Goal: Transaction & Acquisition: Purchase product/service

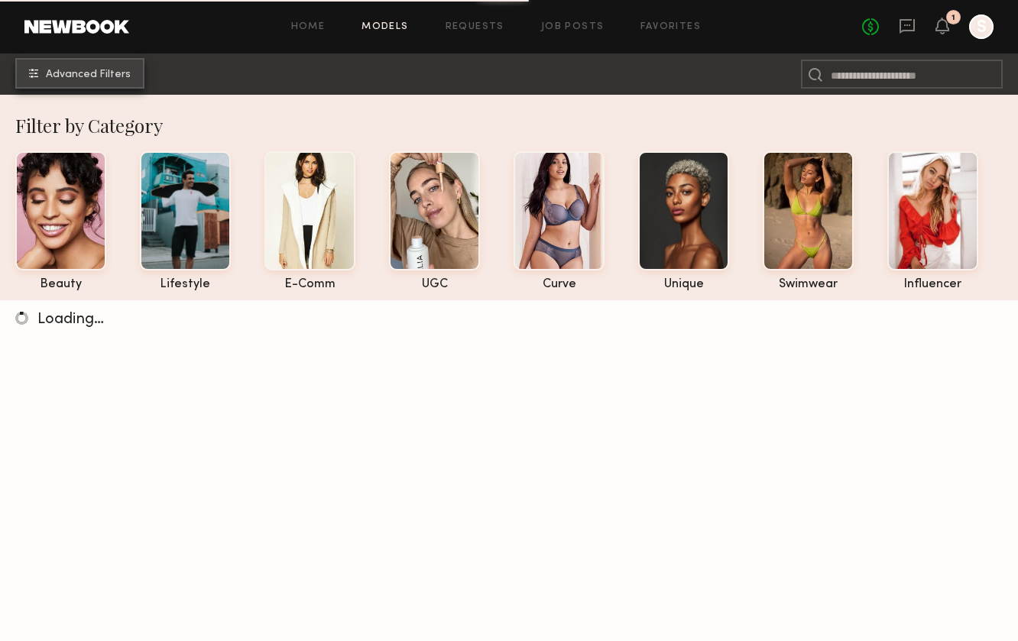
click at [122, 76] on span "Advanced Filters" at bounding box center [88, 75] width 85 height 11
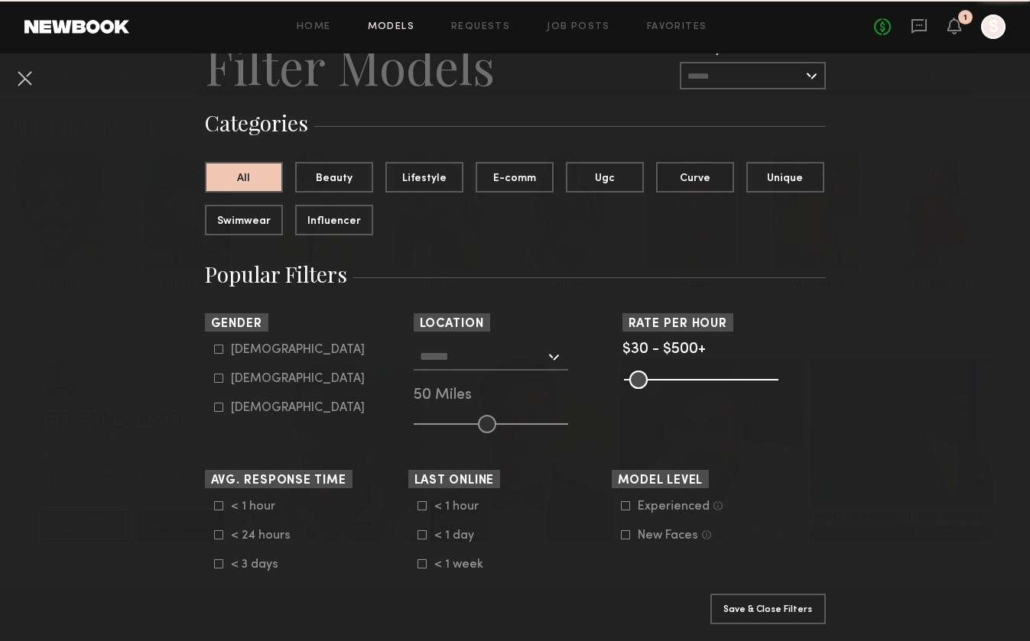
scroll to position [70, 0]
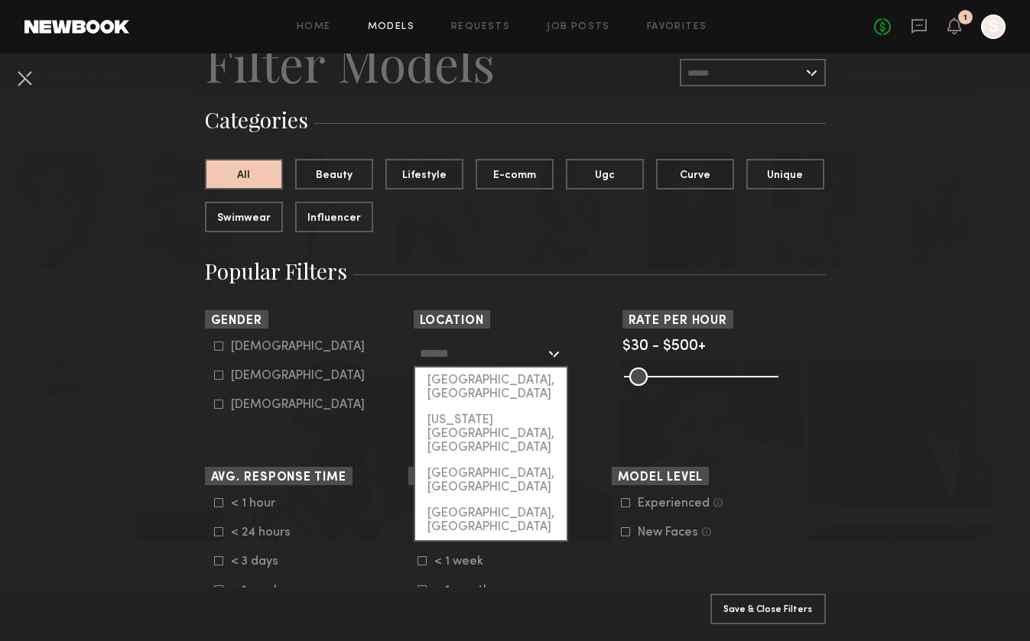
click at [492, 355] on input "text" at bounding box center [482, 353] width 125 height 26
click at [479, 378] on div "[GEOGRAPHIC_DATA], [GEOGRAPHIC_DATA]" at bounding box center [490, 388] width 151 height 40
type input "**********"
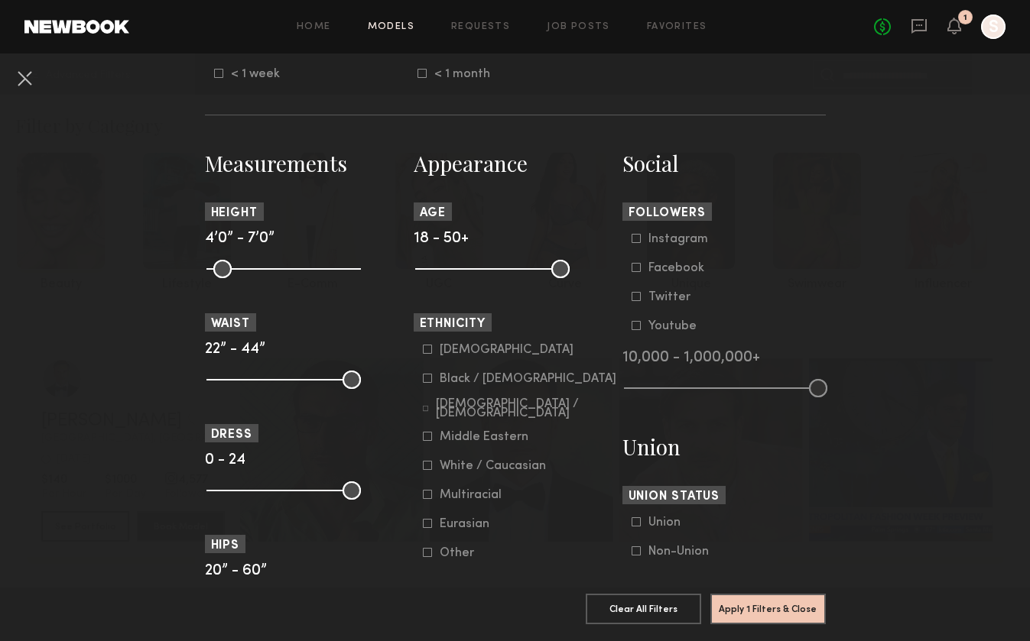
scroll to position [594, 0]
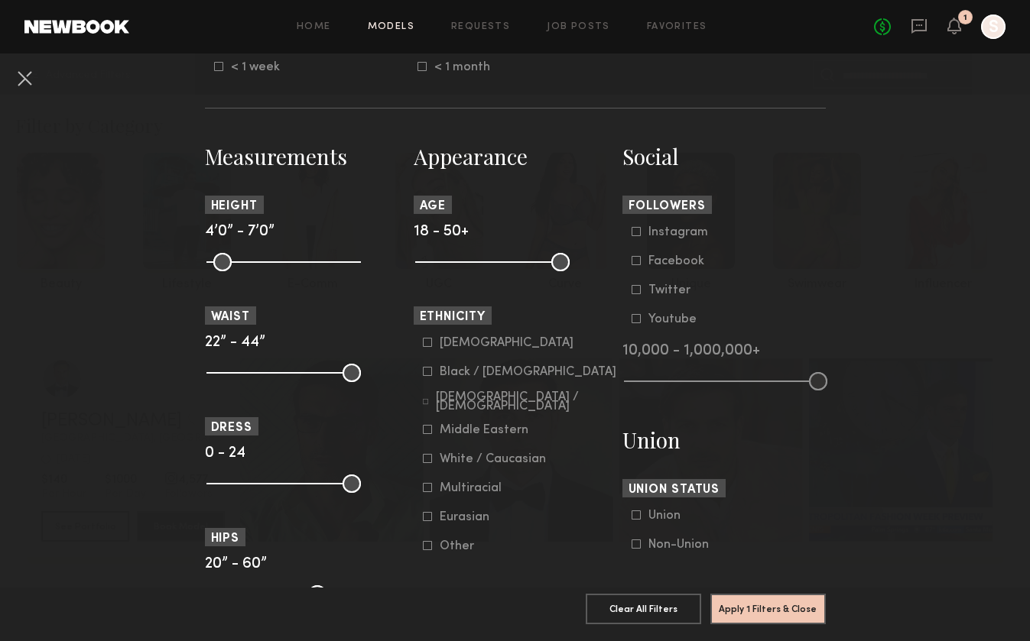
click at [423, 405] on div at bounding box center [426, 401] width 6 height 9
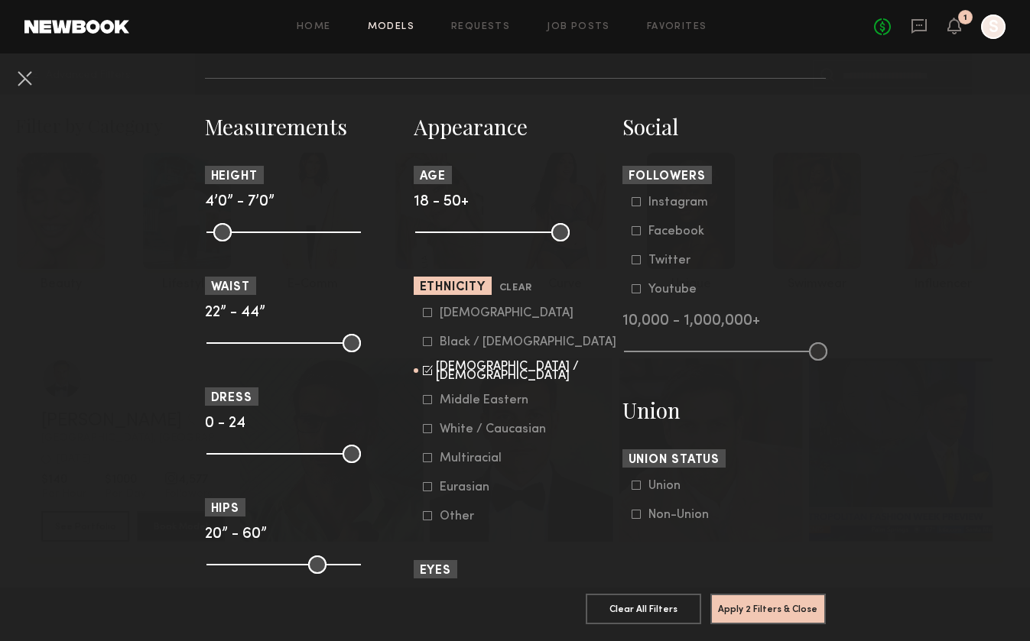
scroll to position [628, 0]
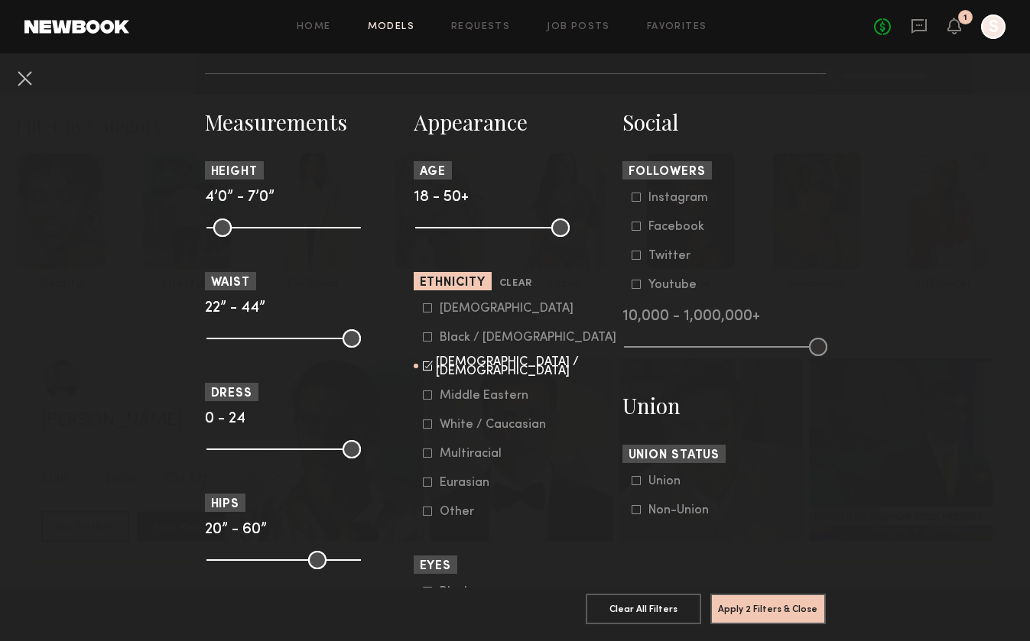
click at [465, 225] on common-range-minmax at bounding box center [491, 226] width 154 height 18
click at [470, 229] on common-range-minmax at bounding box center [491, 226] width 154 height 18
drag, startPoint x: 555, startPoint y: 232, endPoint x: 471, endPoint y: 224, distance: 84.5
type input "**"
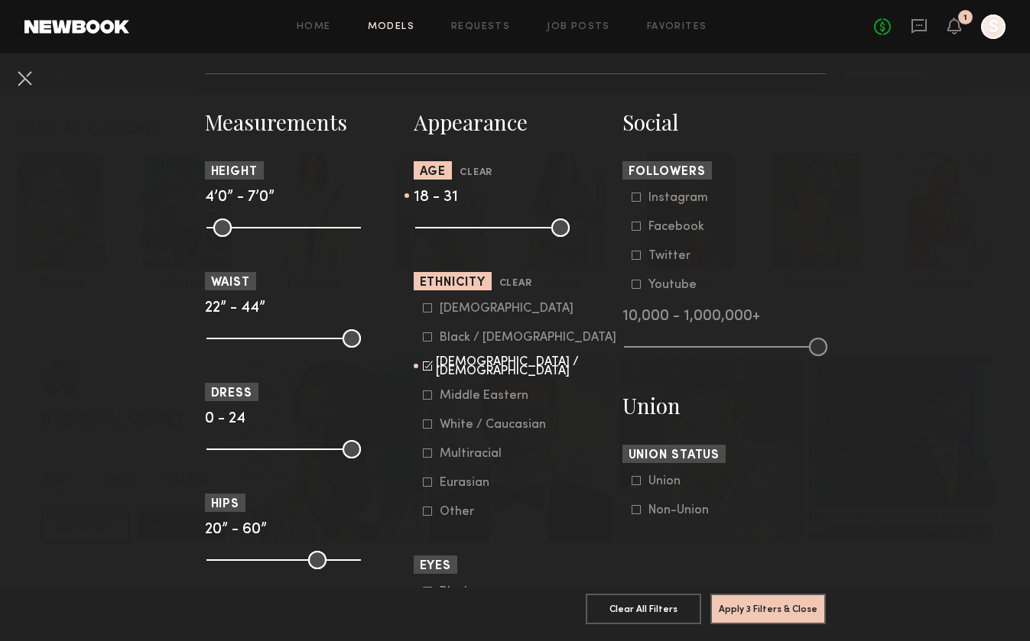
click at [472, 225] on input "range" at bounding box center [492, 228] width 154 height 18
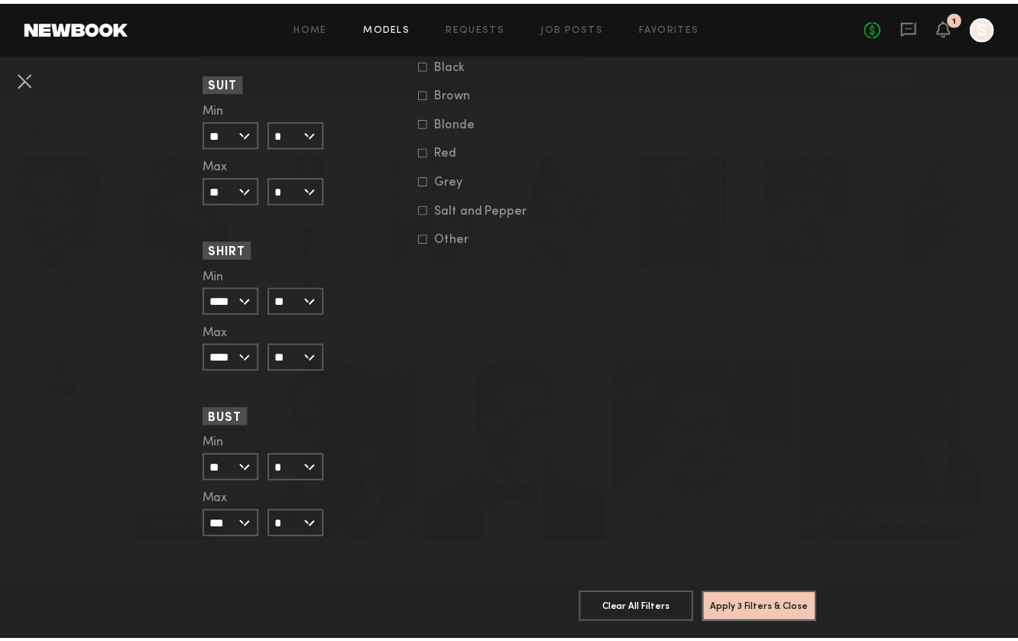
scroll to position [1393, 0]
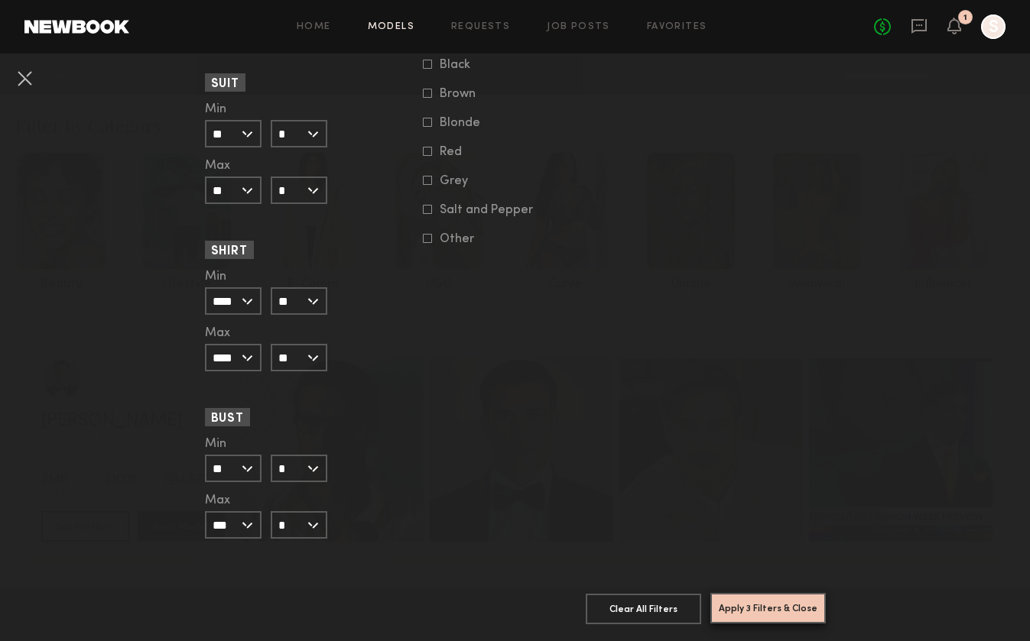
click at [740, 598] on button "Apply 3 Filters & Close" at bounding box center [767, 608] width 115 height 31
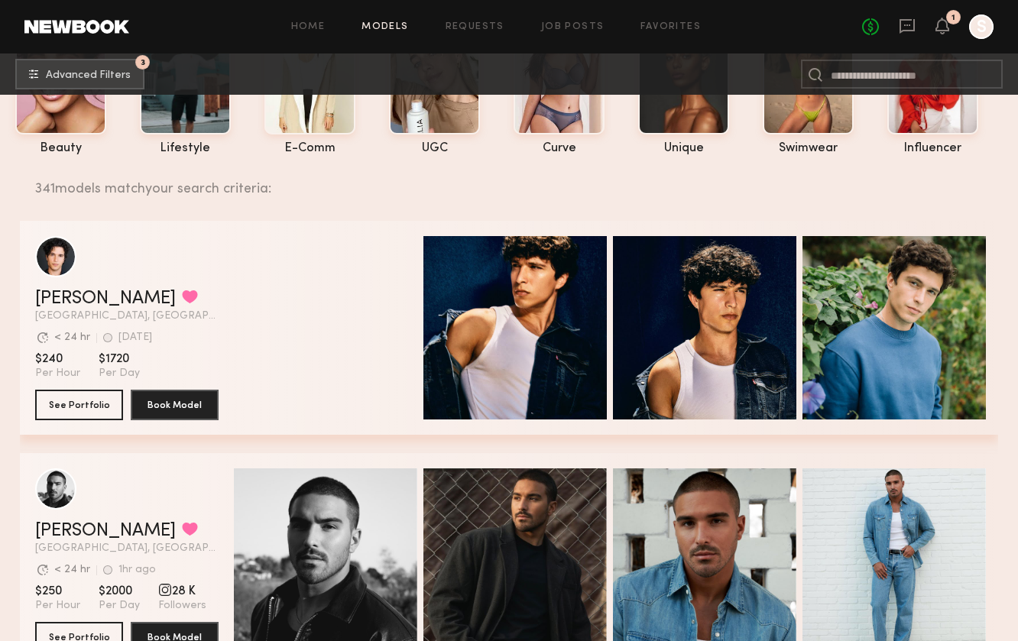
scroll to position [139, 0]
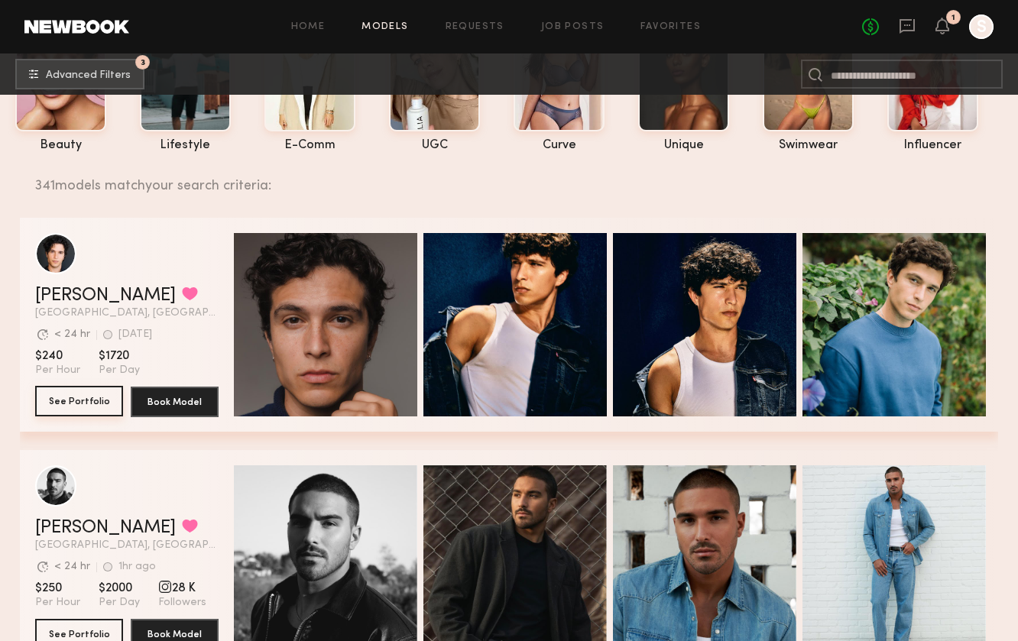
click at [105, 402] on button "See Portfolio" at bounding box center [79, 401] width 88 height 31
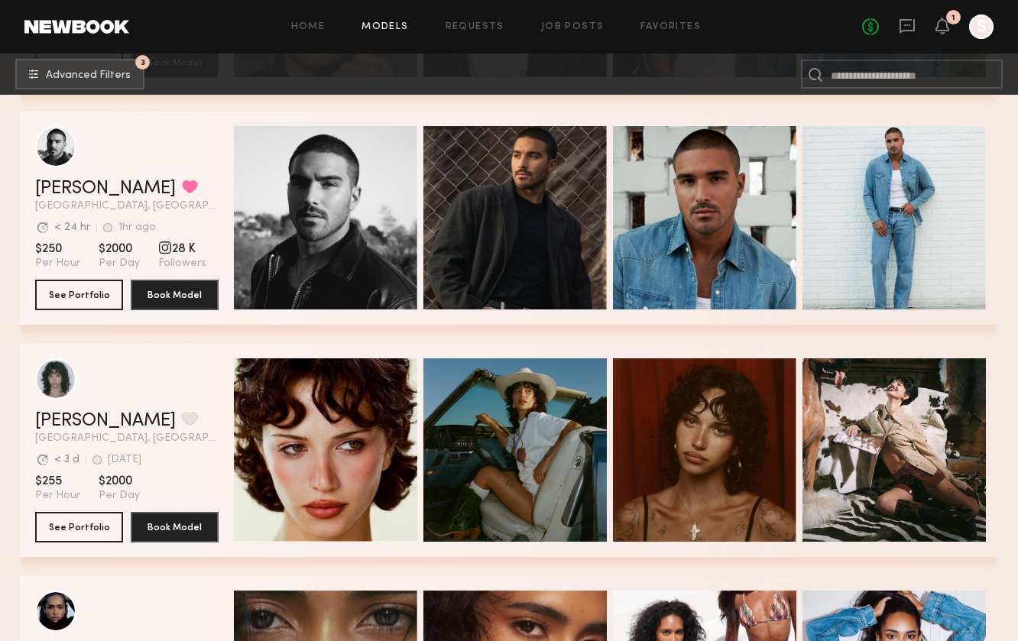
scroll to position [478, 0]
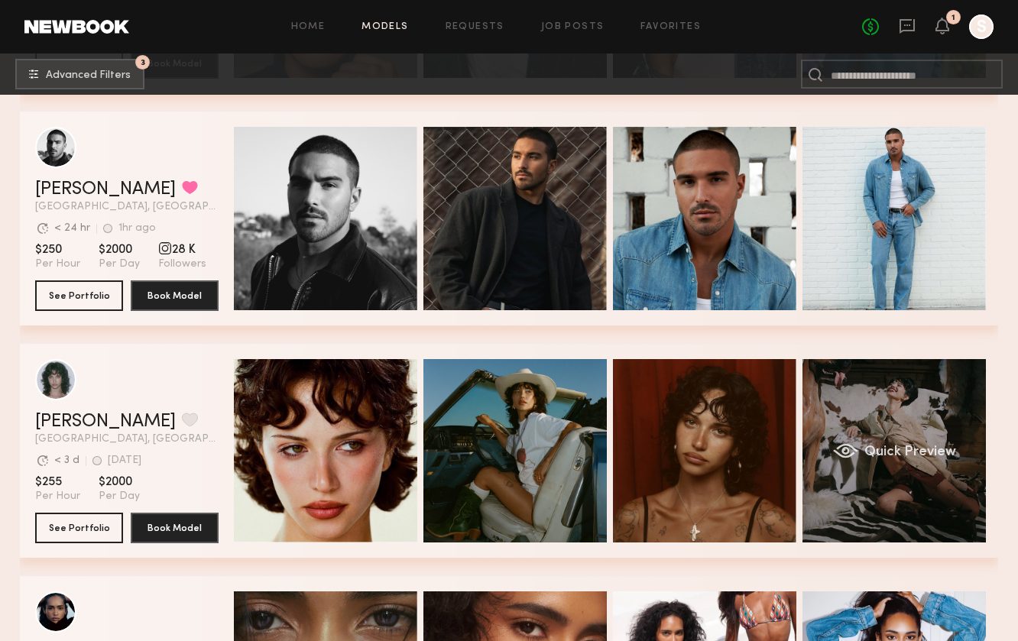
click at [862, 439] on div "Quick Preview" at bounding box center [895, 451] width 184 height 184
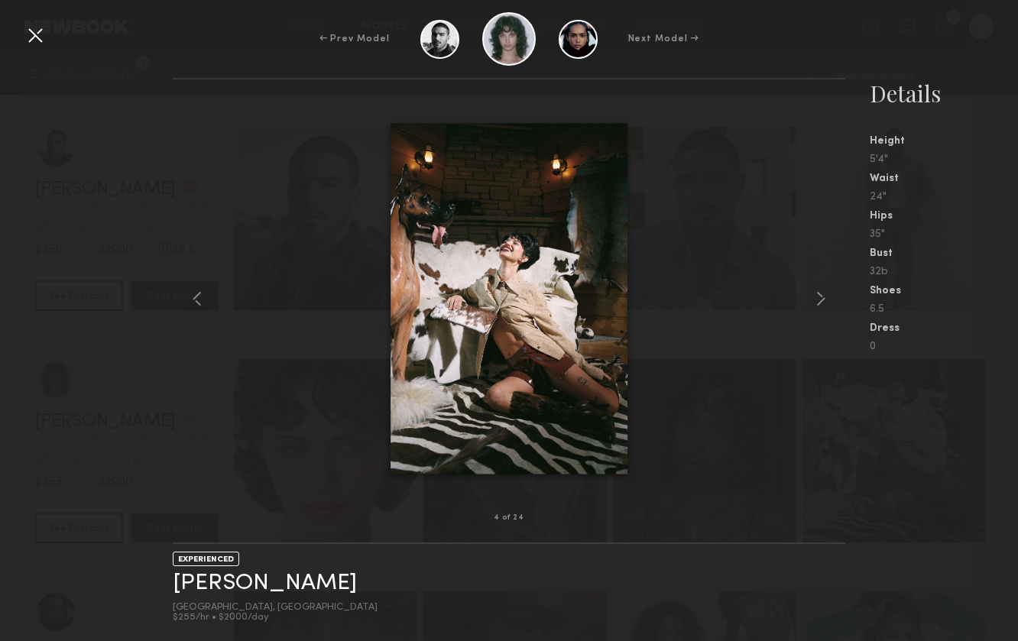
click at [41, 34] on div at bounding box center [35, 35] width 24 height 24
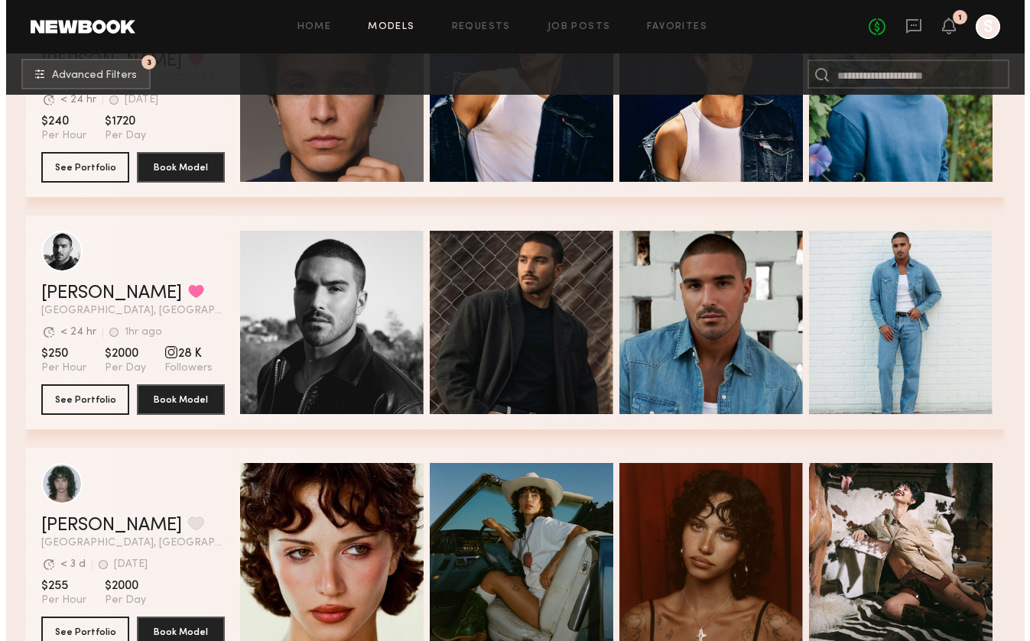
scroll to position [365, 0]
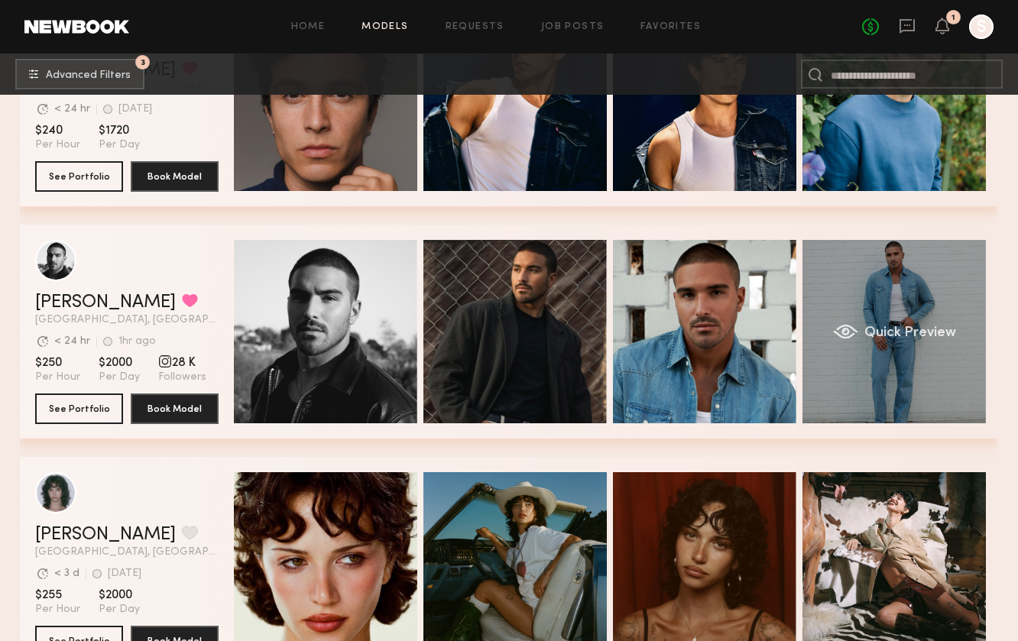
click at [884, 289] on div "Quick Preview" at bounding box center [895, 332] width 184 height 184
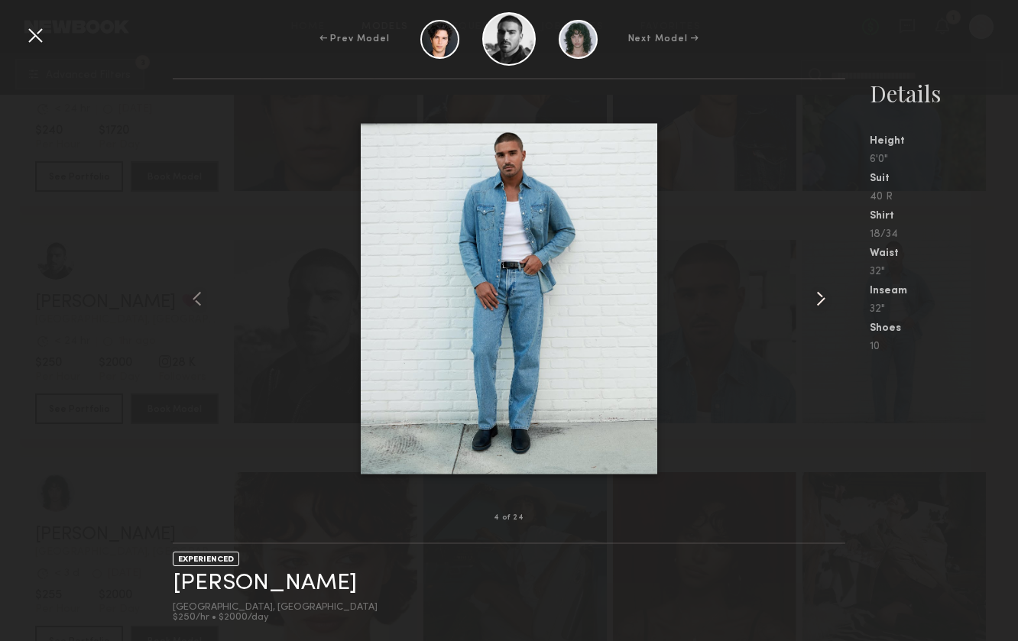
click at [824, 294] on common-icon at bounding box center [821, 299] width 24 height 24
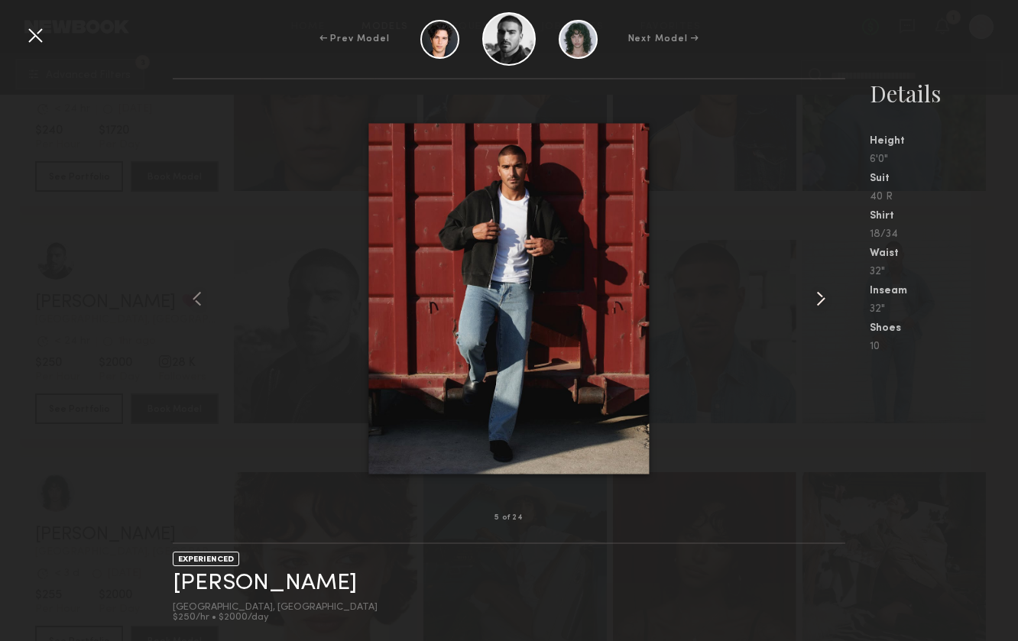
click at [824, 294] on common-icon at bounding box center [821, 299] width 24 height 24
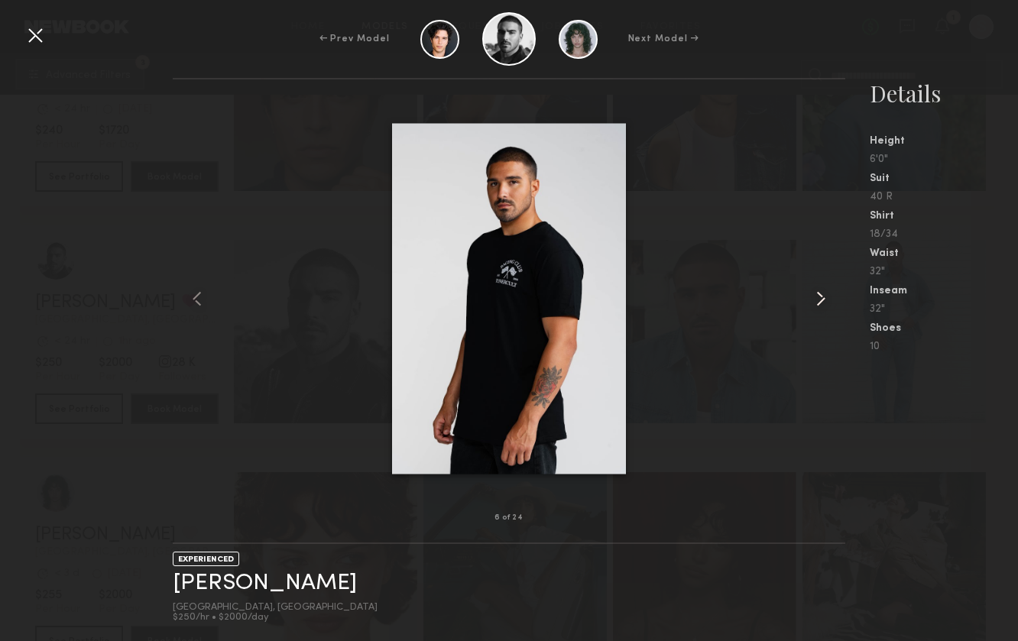
click at [824, 294] on common-icon at bounding box center [821, 299] width 24 height 24
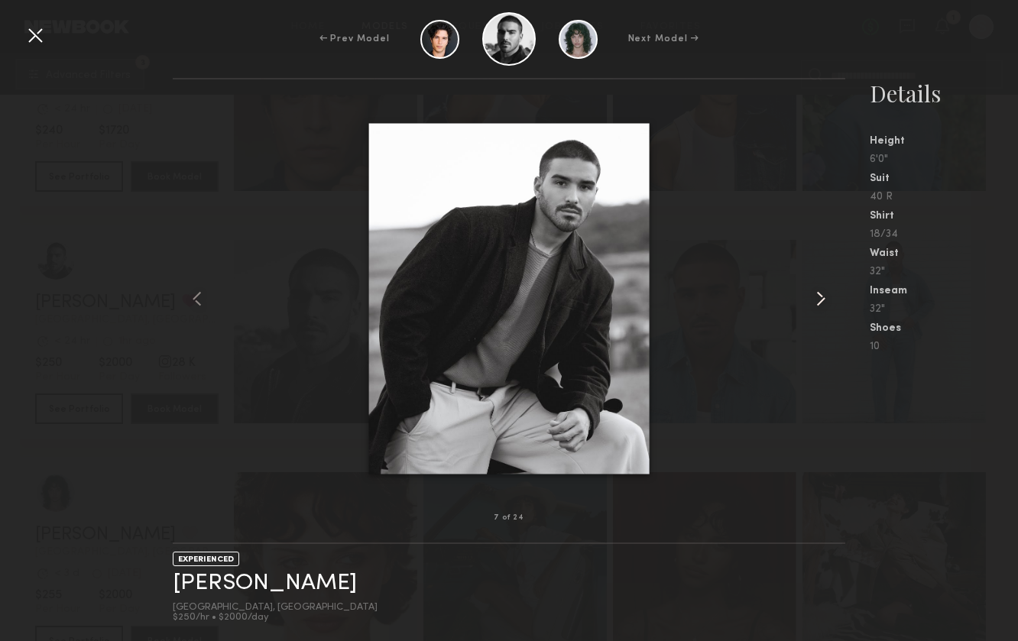
click at [824, 294] on common-icon at bounding box center [821, 299] width 24 height 24
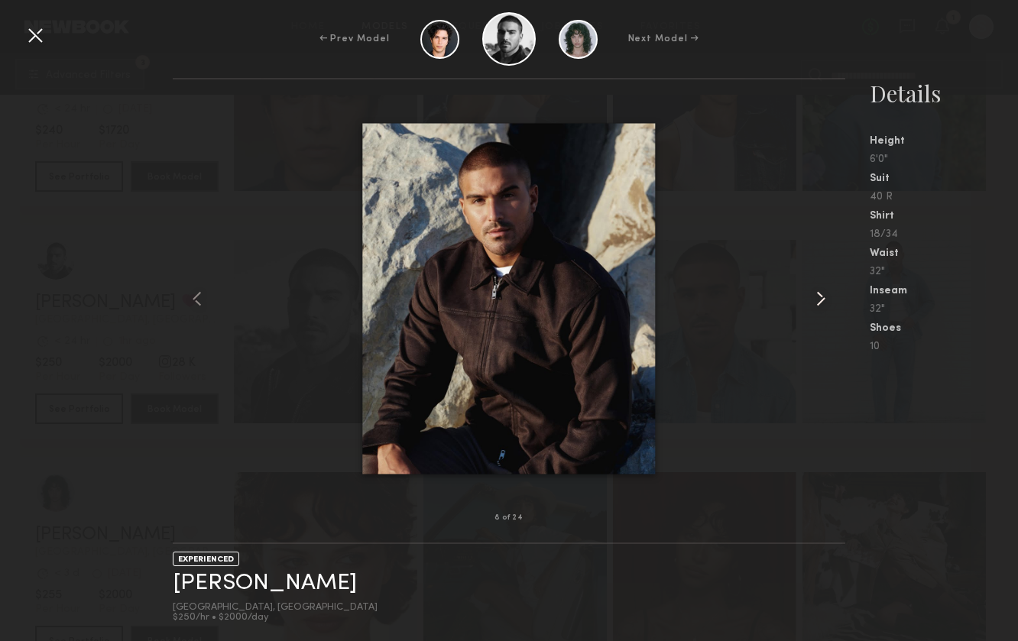
click at [824, 294] on common-icon at bounding box center [821, 299] width 24 height 24
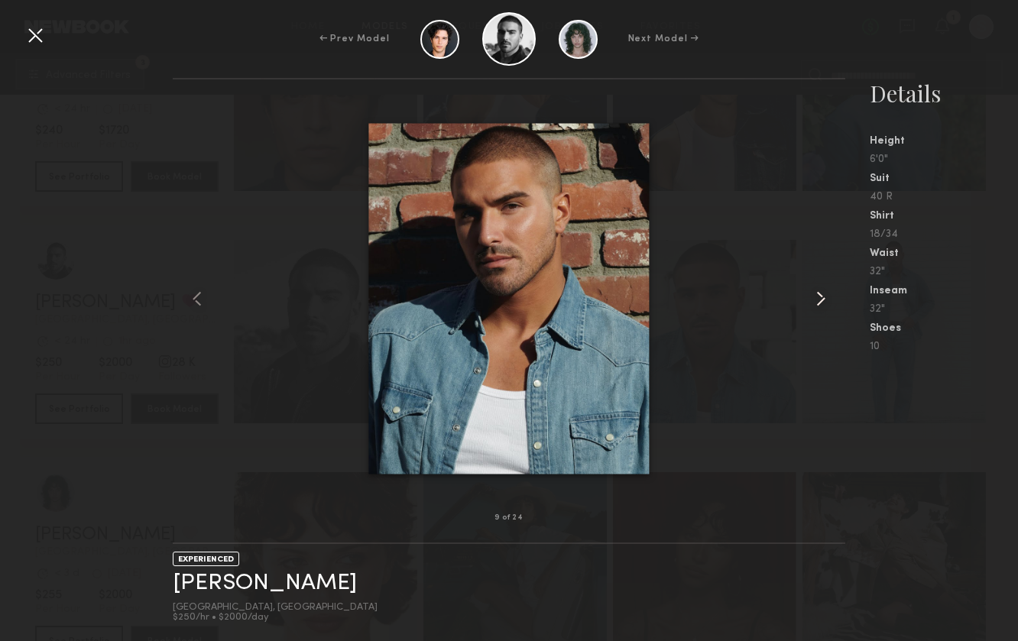
click at [824, 294] on common-icon at bounding box center [821, 299] width 24 height 24
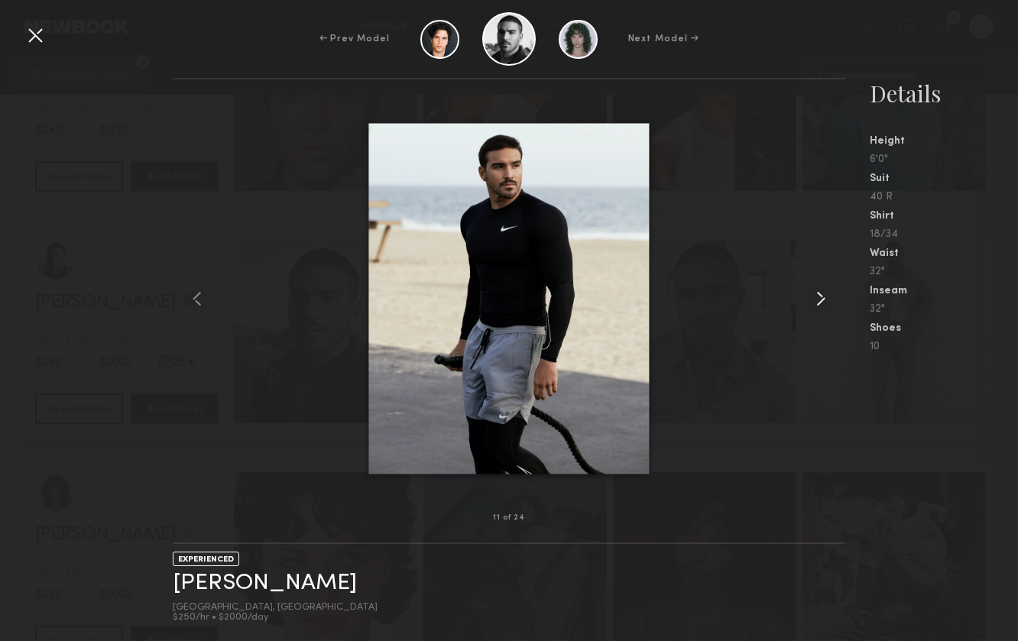
click at [824, 294] on common-icon at bounding box center [821, 299] width 24 height 24
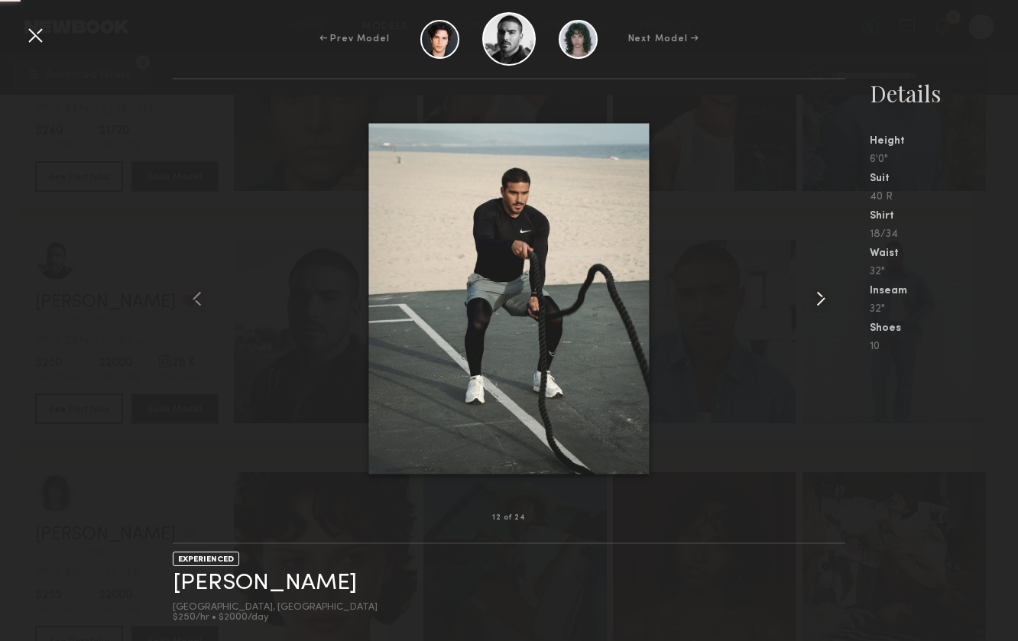
click at [824, 294] on common-icon at bounding box center [821, 299] width 24 height 24
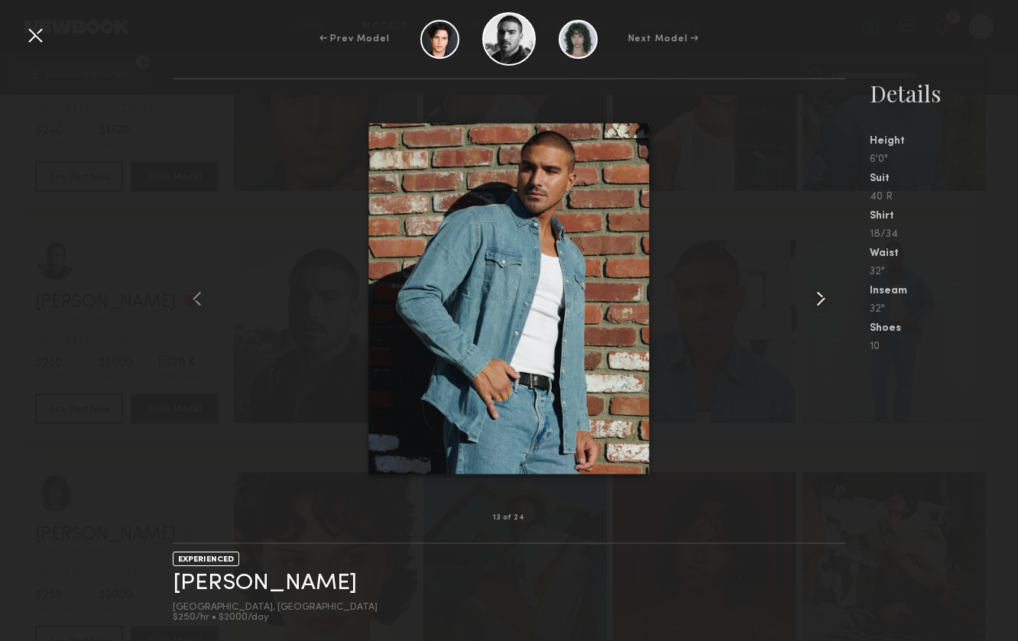
click at [824, 294] on common-icon at bounding box center [821, 299] width 24 height 24
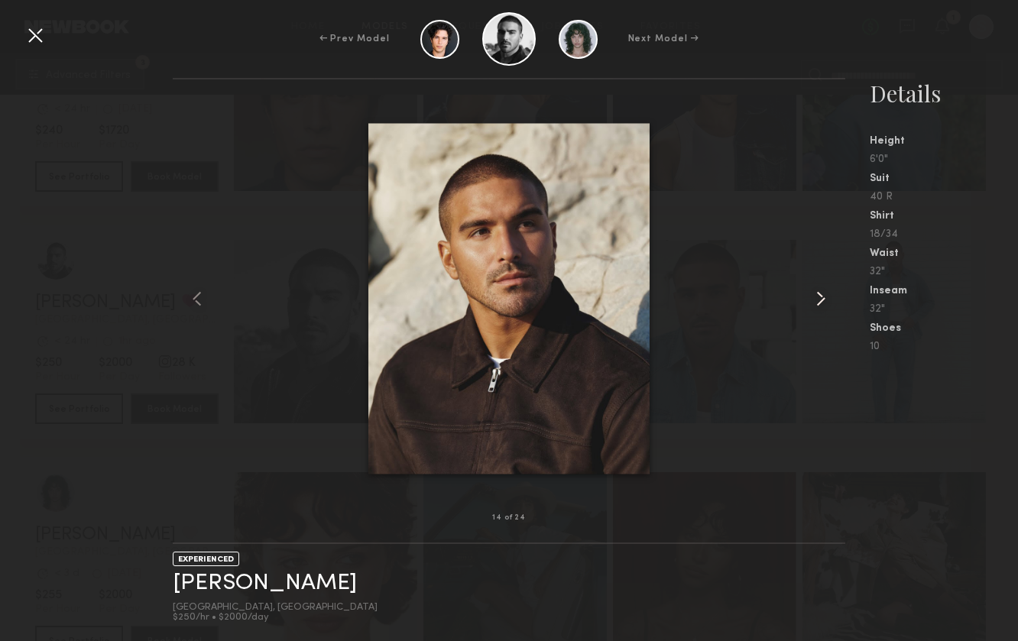
click at [824, 294] on common-icon at bounding box center [821, 299] width 24 height 24
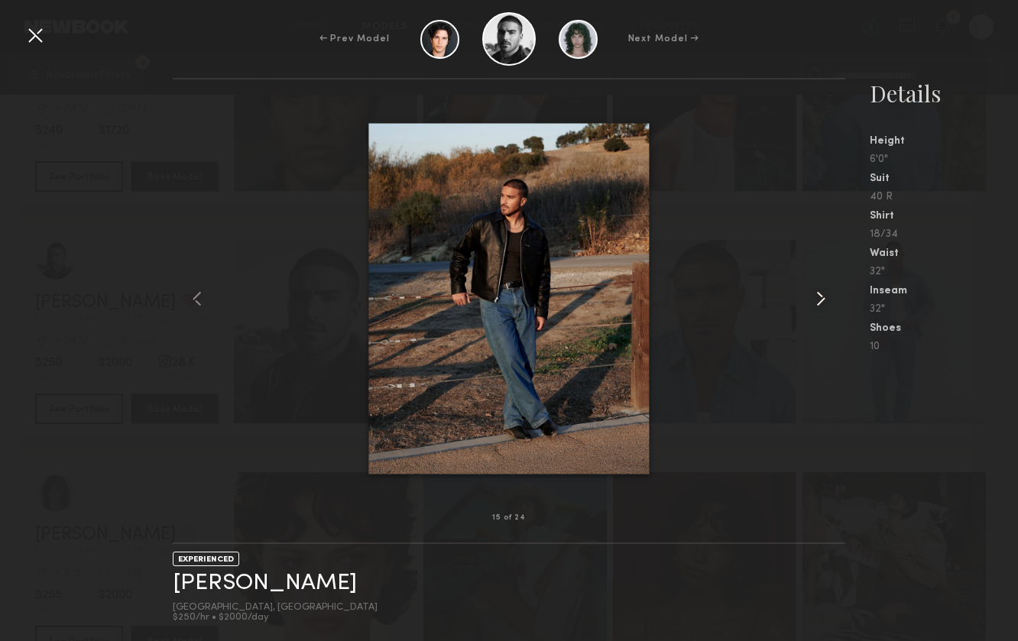
click at [824, 294] on common-icon at bounding box center [821, 299] width 24 height 24
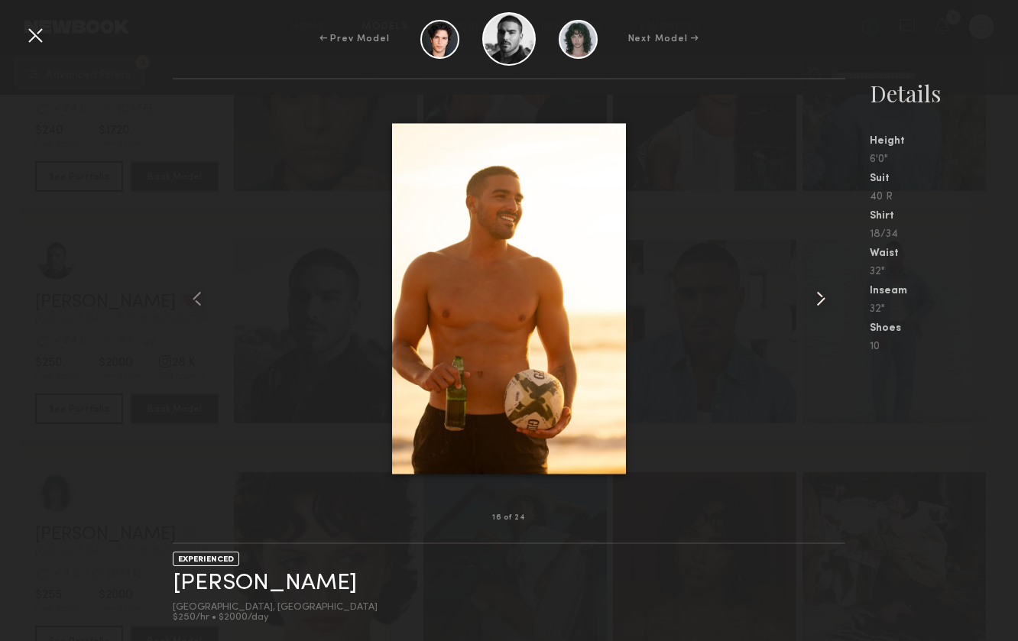
click at [824, 294] on common-icon at bounding box center [821, 299] width 24 height 24
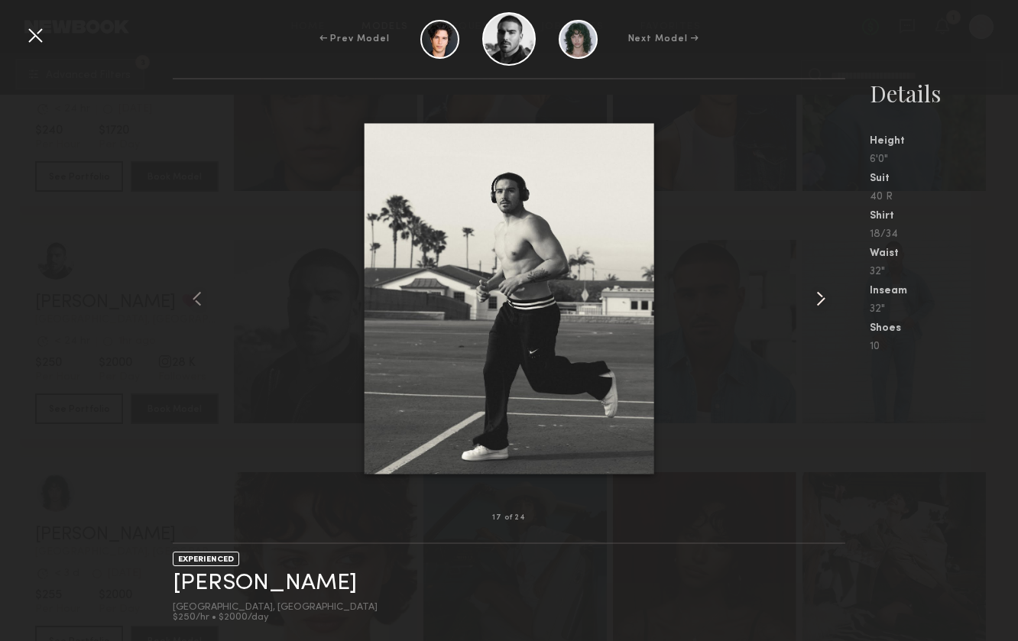
click at [824, 294] on common-icon at bounding box center [821, 299] width 24 height 24
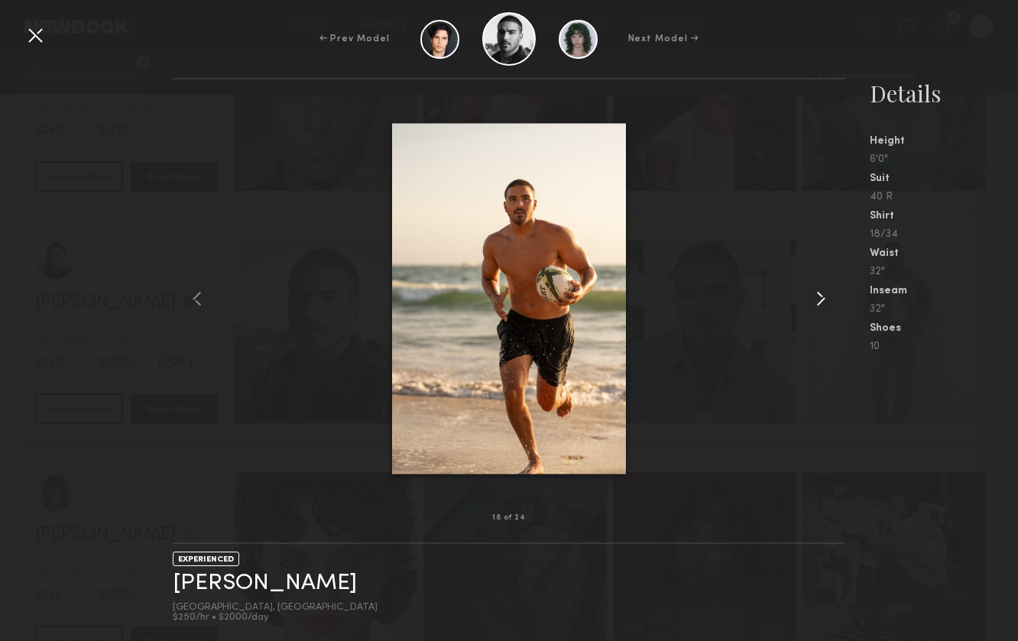
click at [824, 294] on common-icon at bounding box center [821, 299] width 24 height 24
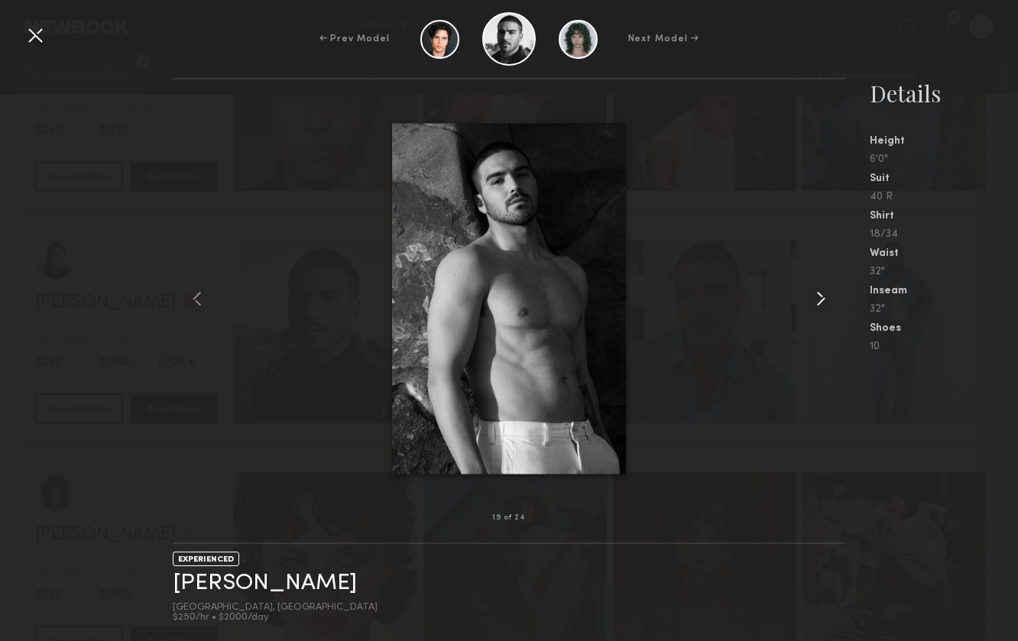
click at [824, 294] on common-icon at bounding box center [821, 299] width 24 height 24
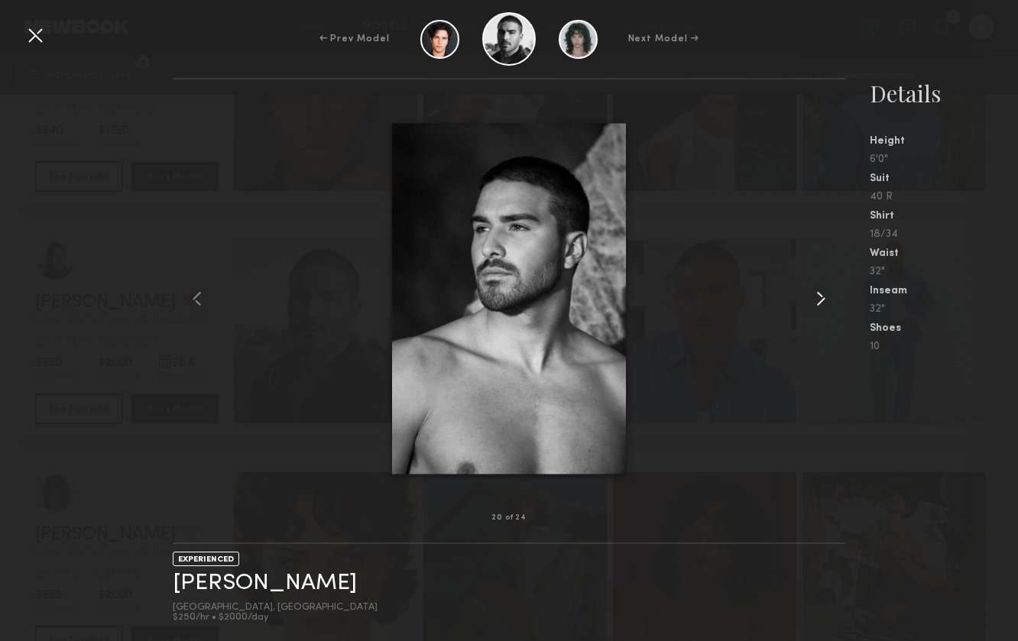
click at [824, 294] on common-icon at bounding box center [821, 299] width 24 height 24
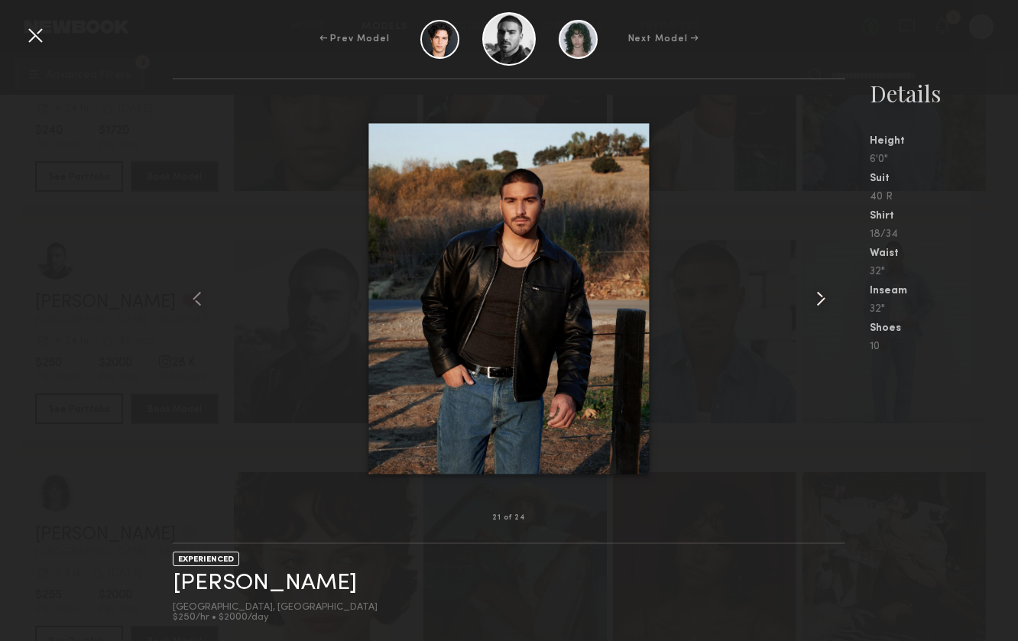
click at [824, 294] on common-icon at bounding box center [821, 299] width 24 height 24
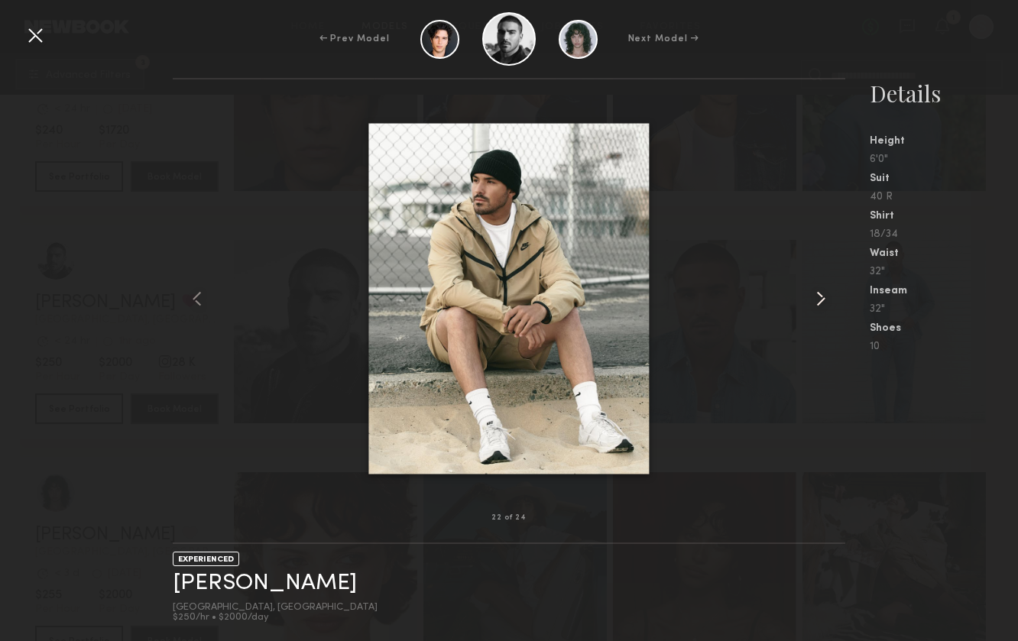
click at [824, 294] on common-icon at bounding box center [821, 299] width 24 height 24
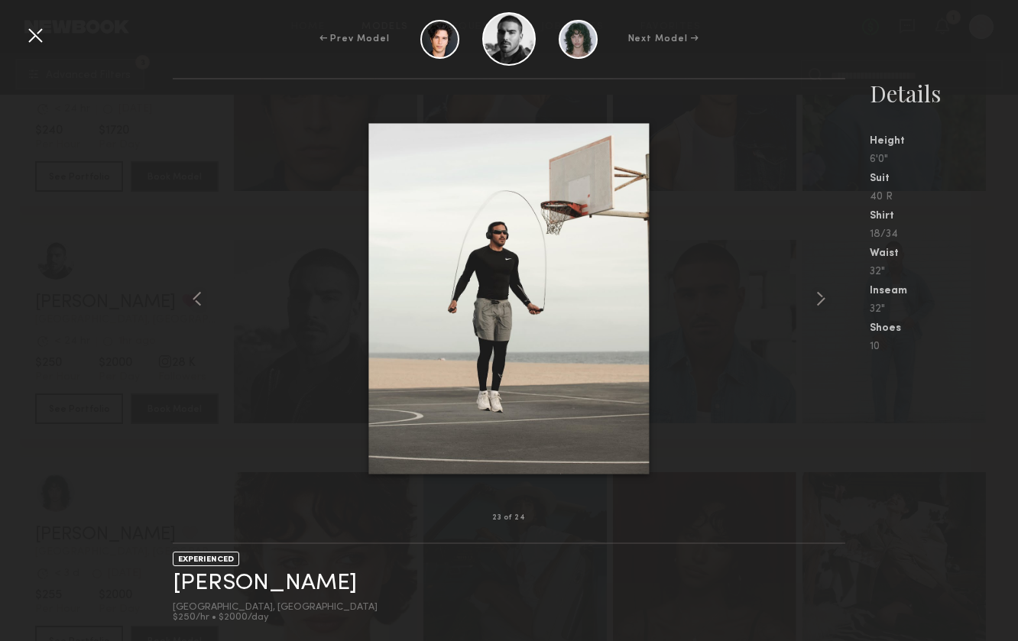
click at [40, 31] on div at bounding box center [35, 35] width 24 height 24
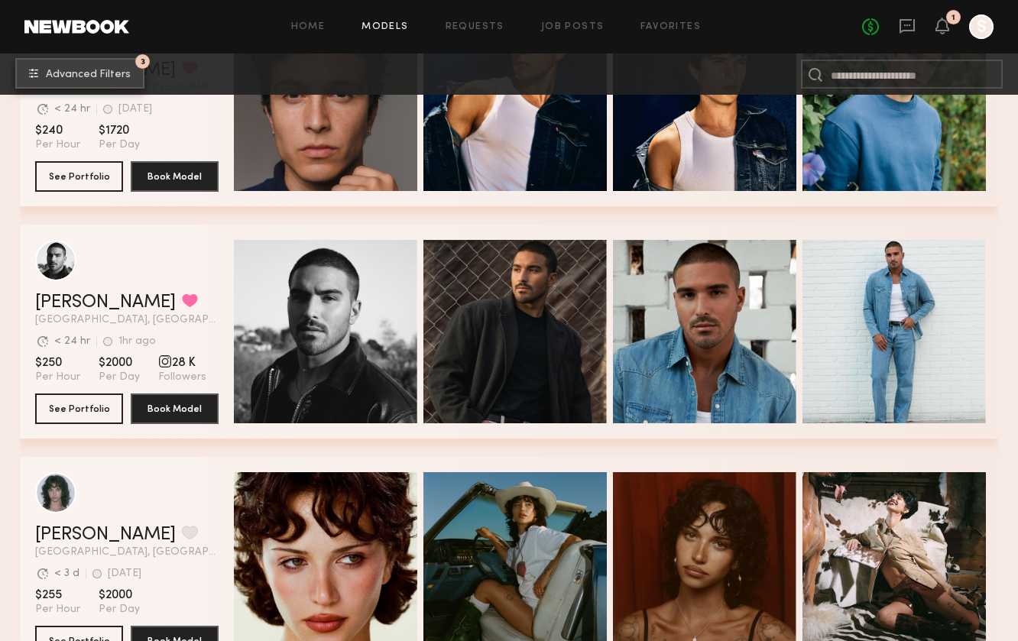
click at [119, 73] on span "Advanced Filters" at bounding box center [88, 75] width 85 height 11
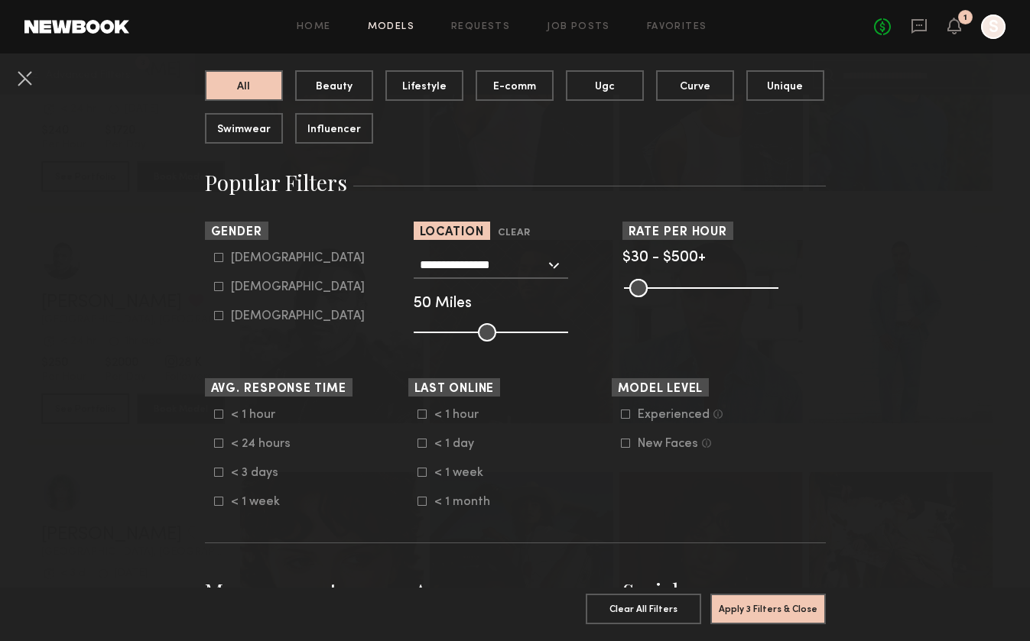
scroll to position [158, 0]
click at [214, 258] on icon at bounding box center [218, 258] width 9 height 9
type input "*"
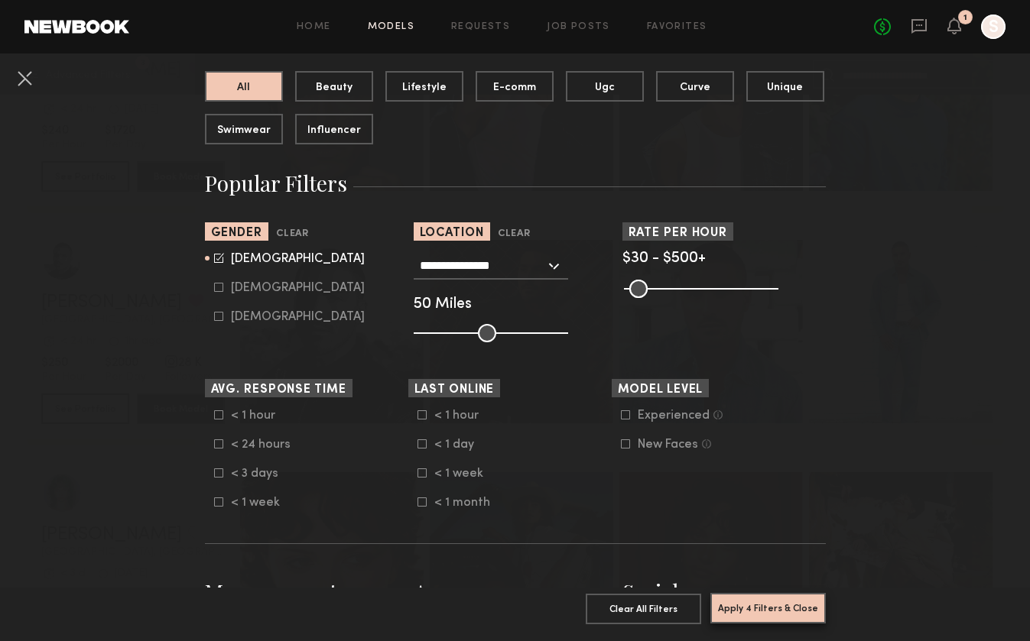
click at [777, 599] on button "Apply 4 Filters & Close" at bounding box center [767, 608] width 115 height 31
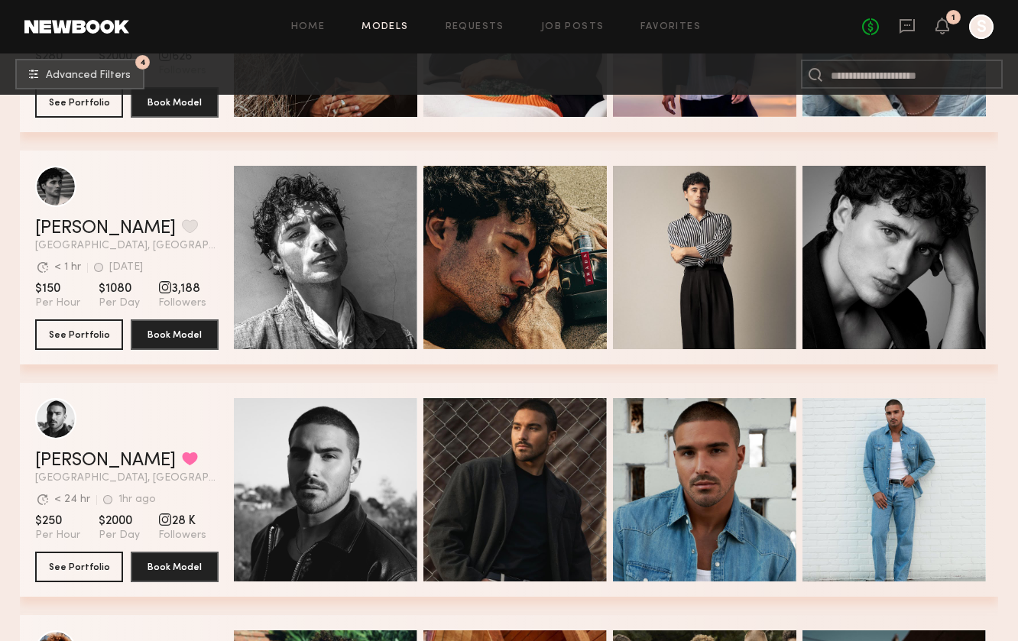
scroll to position [907, 0]
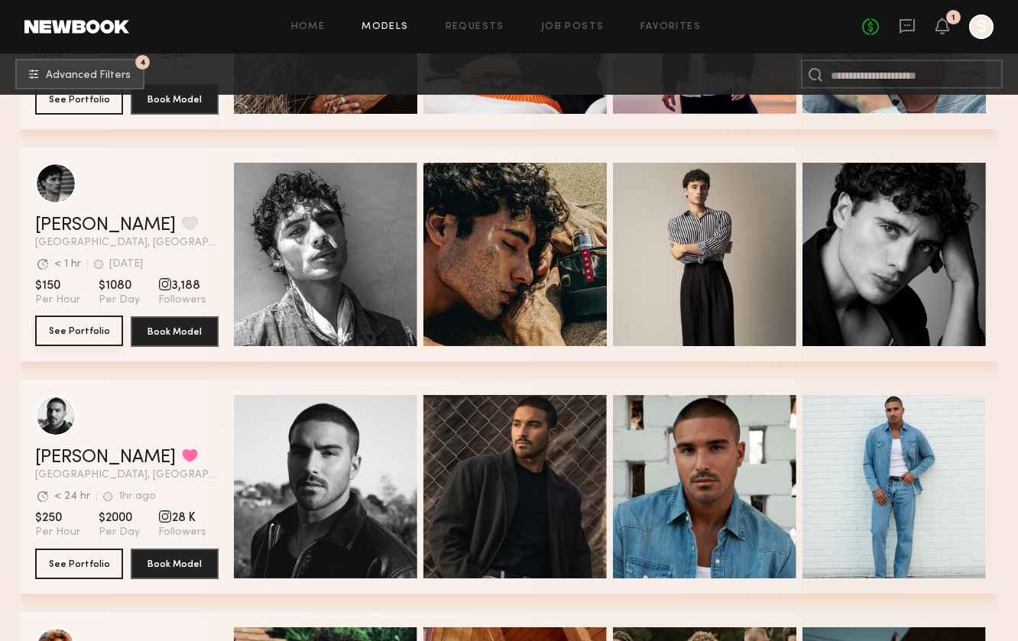
click at [78, 323] on button "See Portfolio" at bounding box center [79, 331] width 88 height 31
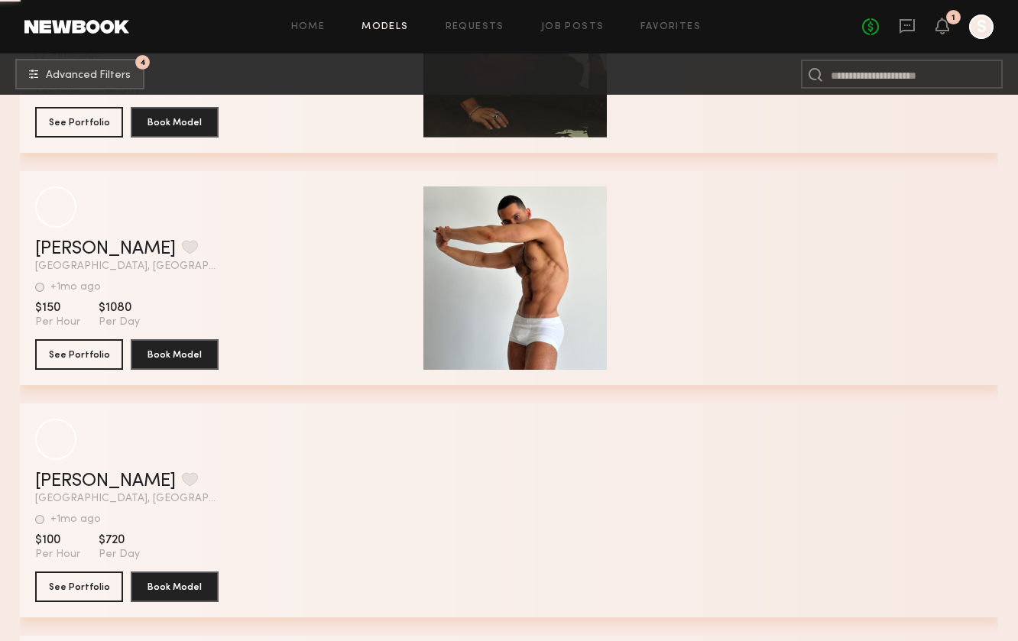
scroll to position [13253, 0]
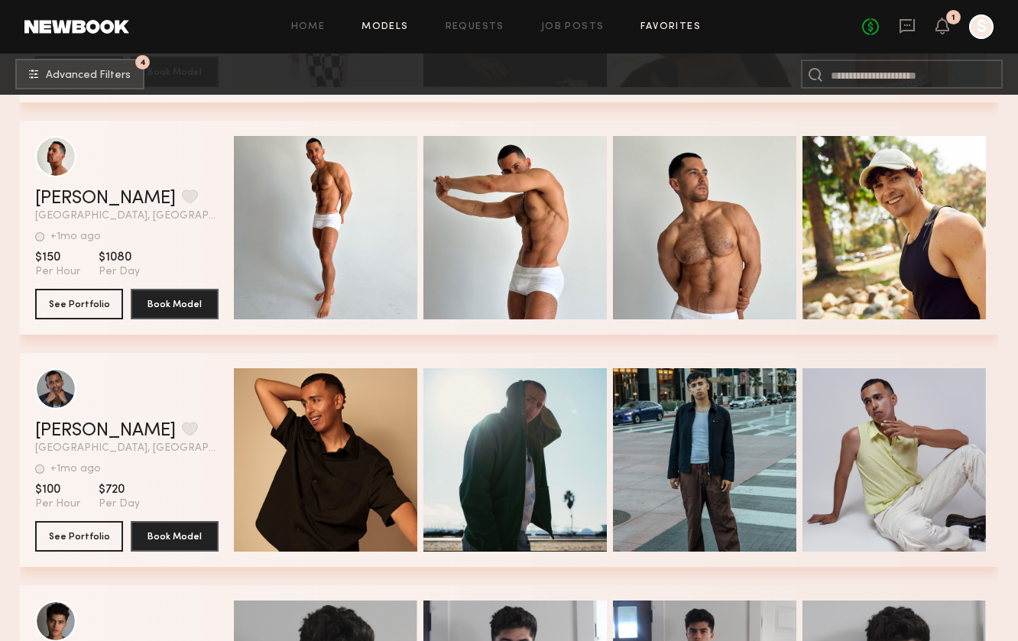
click at [646, 25] on link "Favorites" at bounding box center [671, 27] width 60 height 10
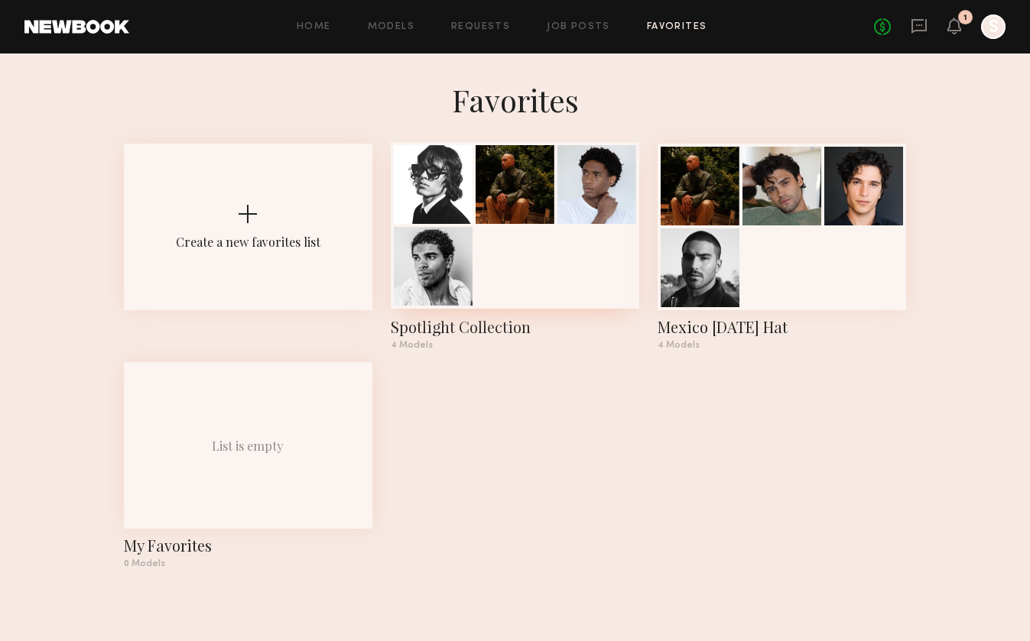
click at [538, 268] on div at bounding box center [515, 225] width 248 height 167
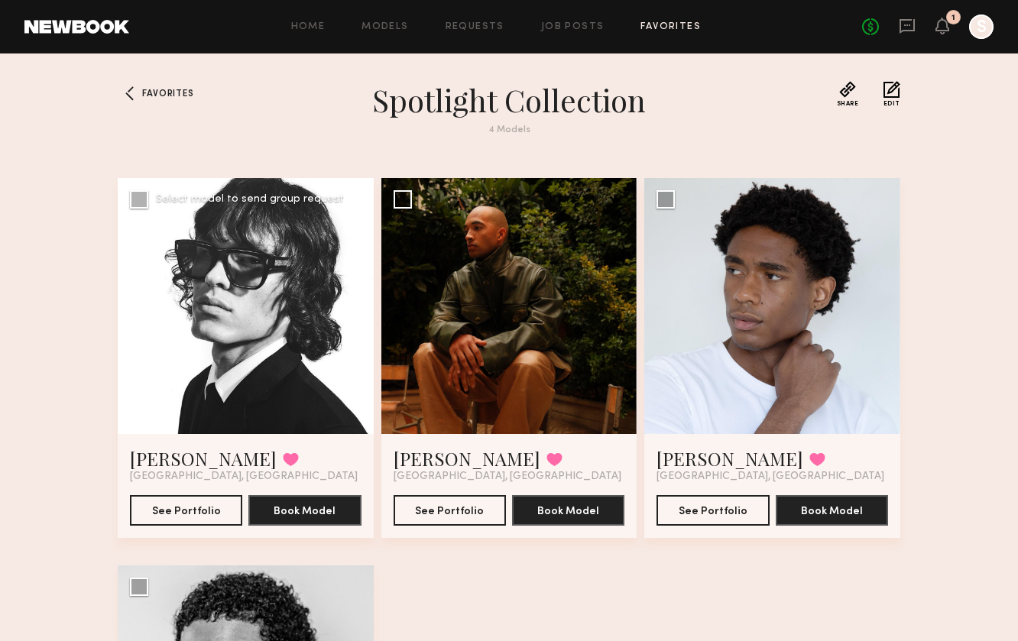
click at [293, 347] on div at bounding box center [246, 306] width 256 height 256
click at [159, 463] on link "Zack B." at bounding box center [203, 459] width 147 height 24
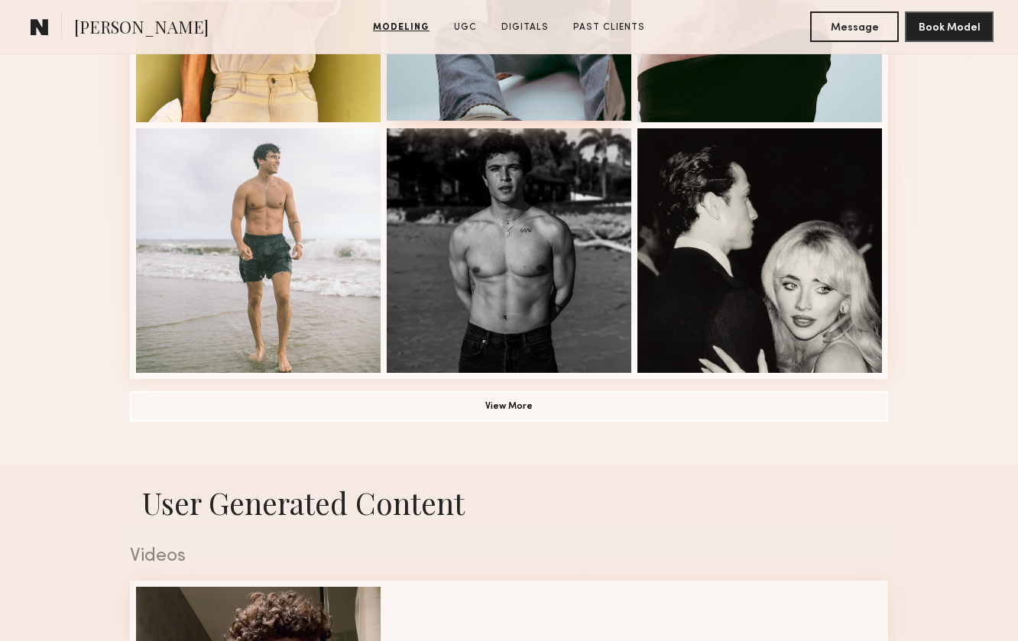
scroll to position [1079, 0]
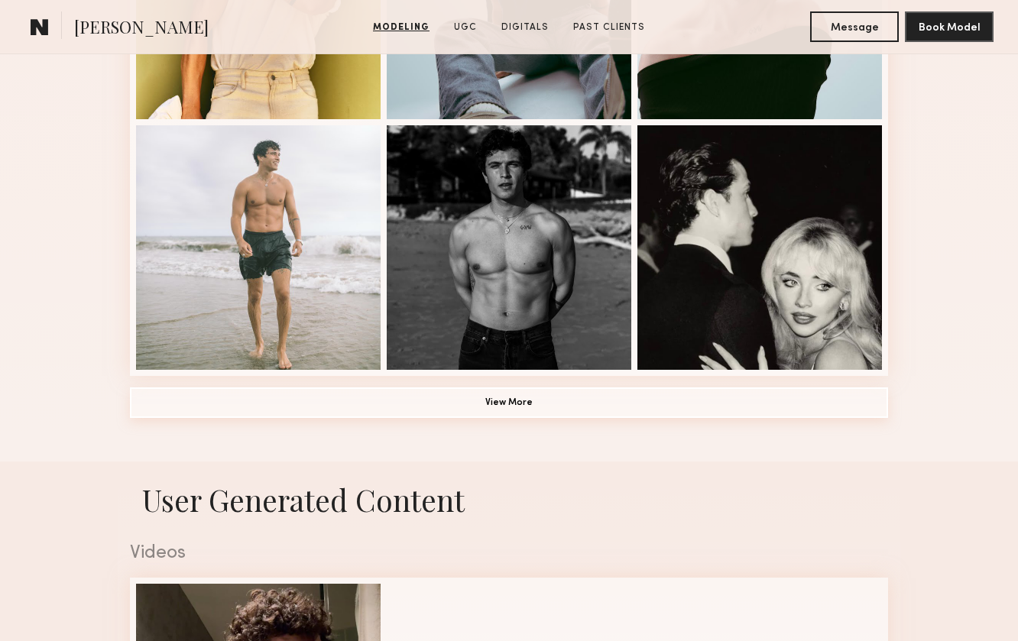
click at [464, 398] on button "View More" at bounding box center [509, 403] width 758 height 31
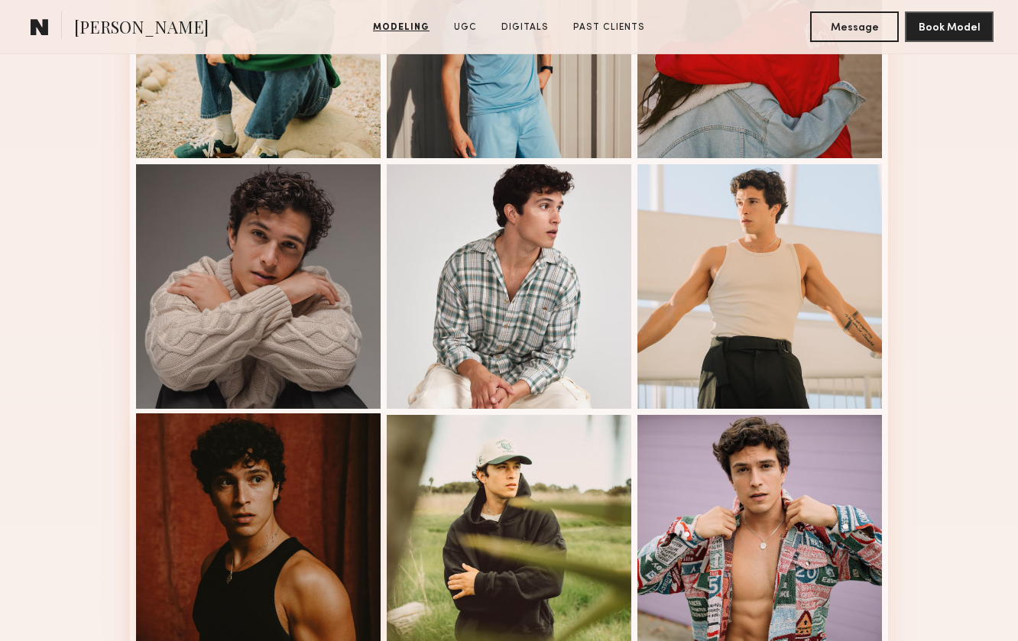
scroll to position [1530, 0]
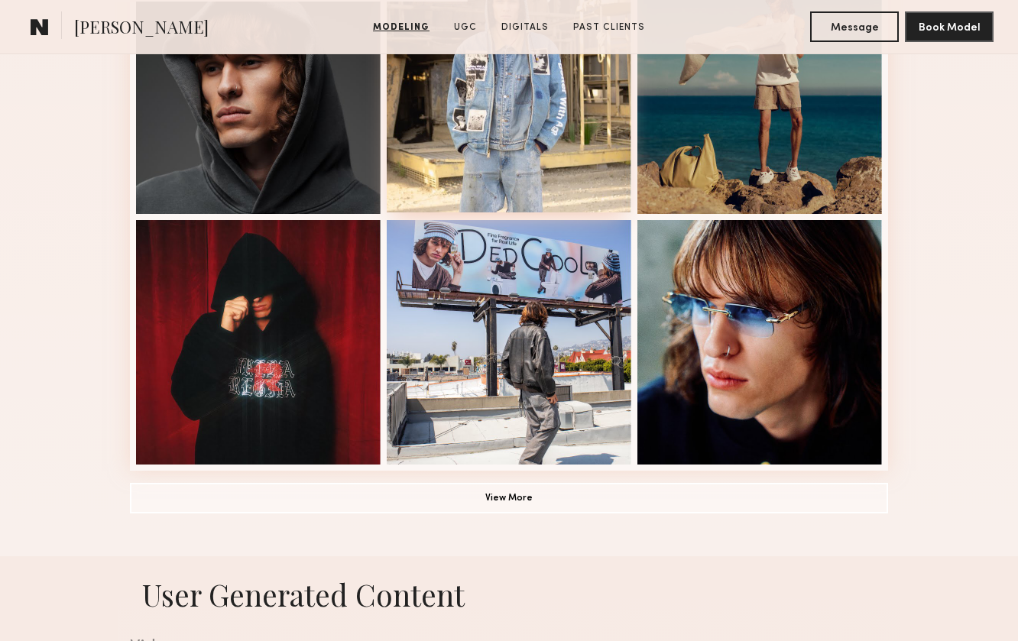
scroll to position [986, 0]
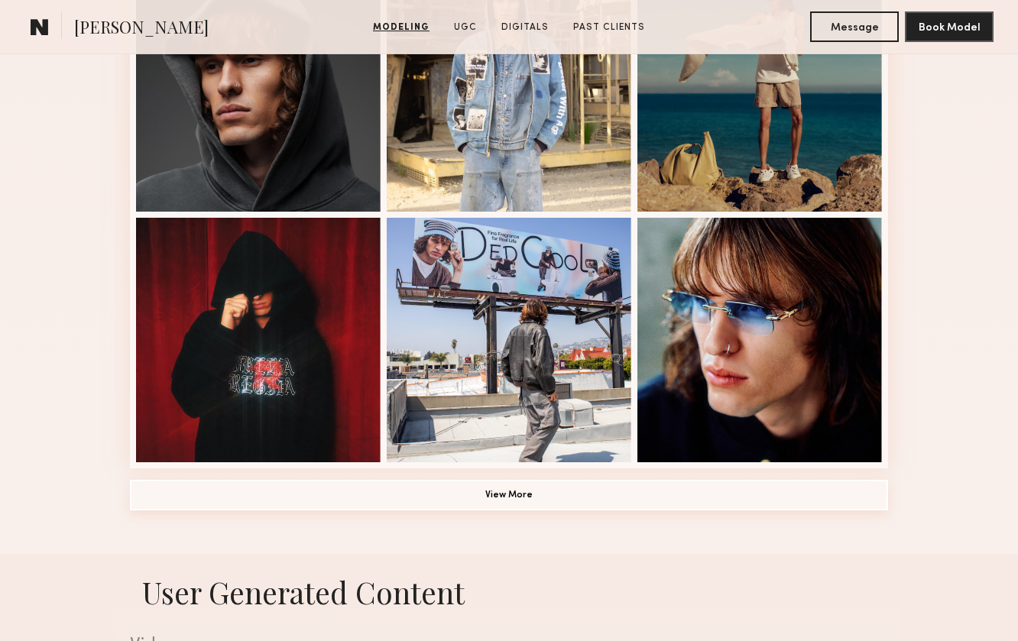
click at [430, 499] on button "View More" at bounding box center [509, 495] width 758 height 31
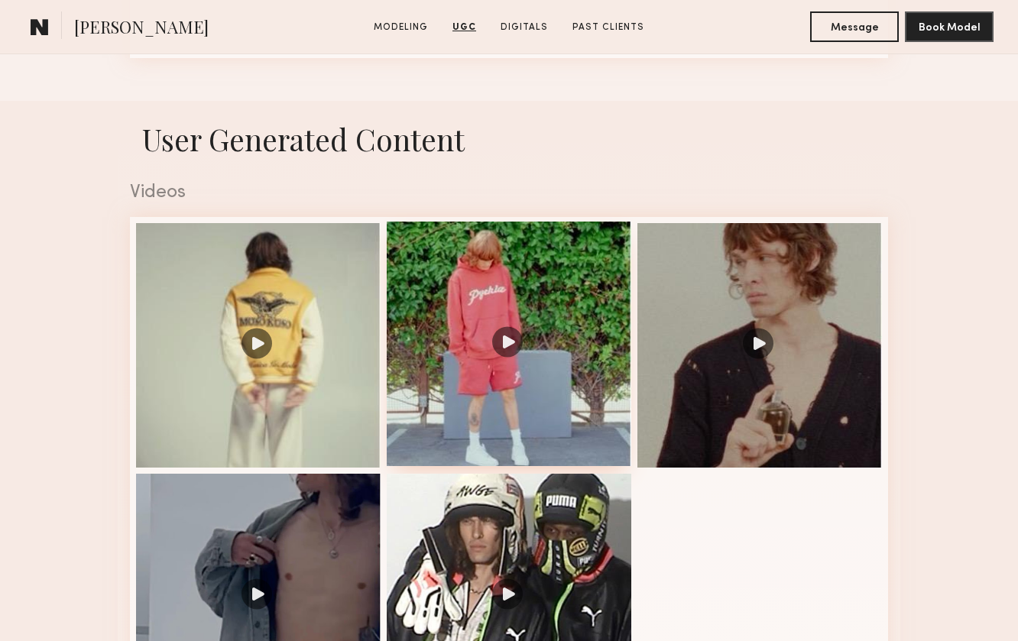
scroll to position [2520, 0]
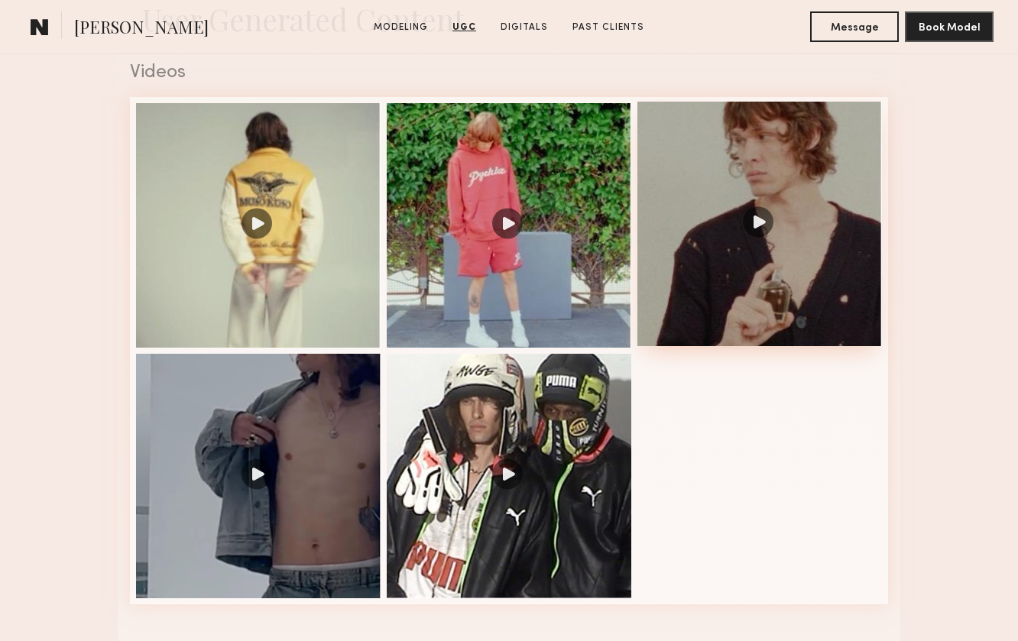
click at [754, 222] on div at bounding box center [760, 224] width 245 height 245
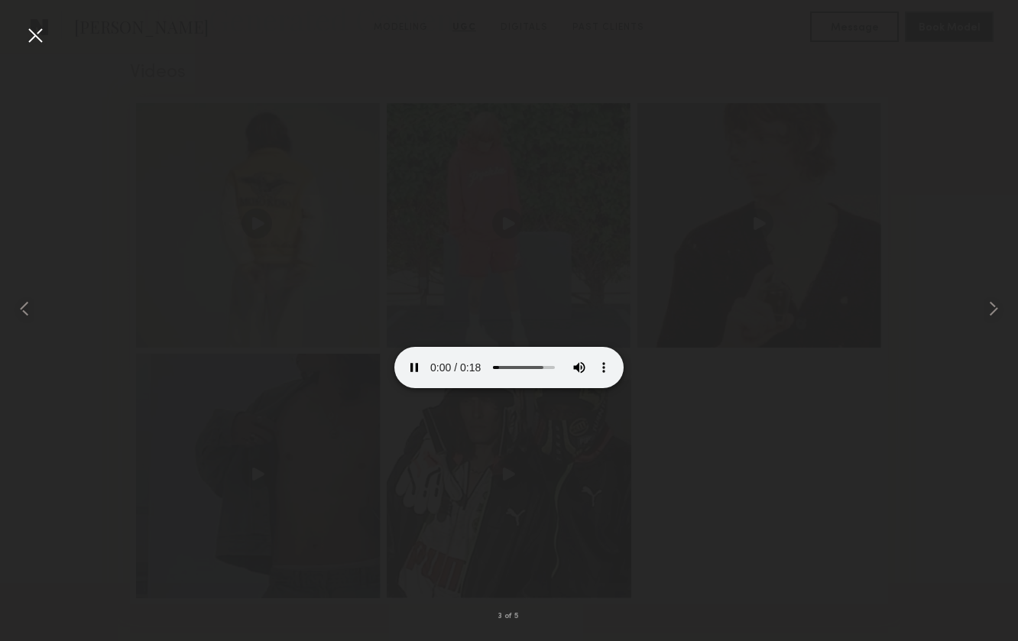
click at [754, 414] on div at bounding box center [509, 308] width 1018 height 568
click at [41, 38] on div at bounding box center [35, 35] width 24 height 24
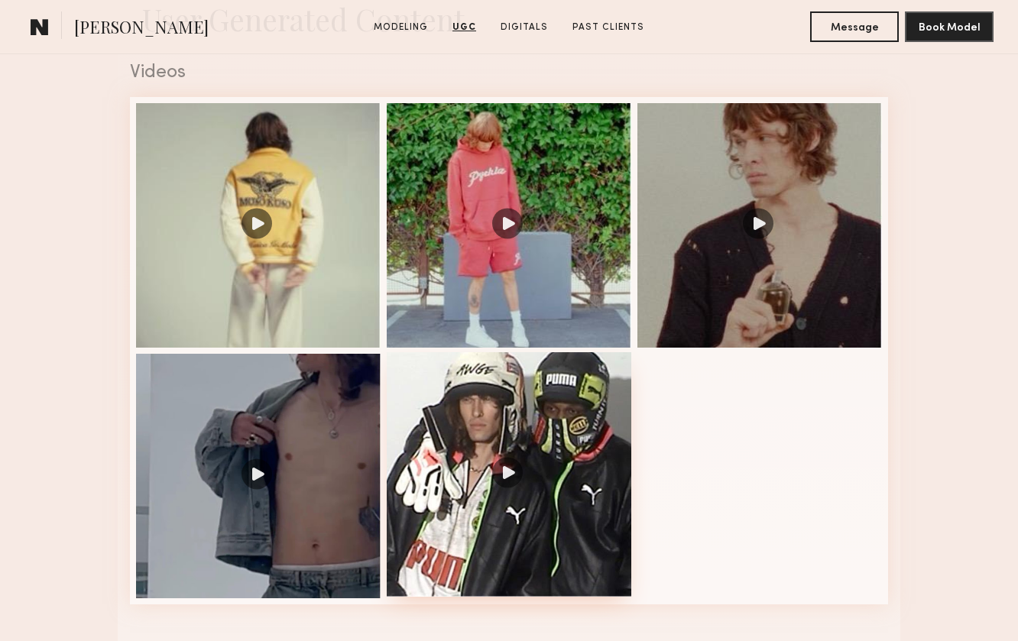
click at [512, 489] on div at bounding box center [509, 474] width 245 height 245
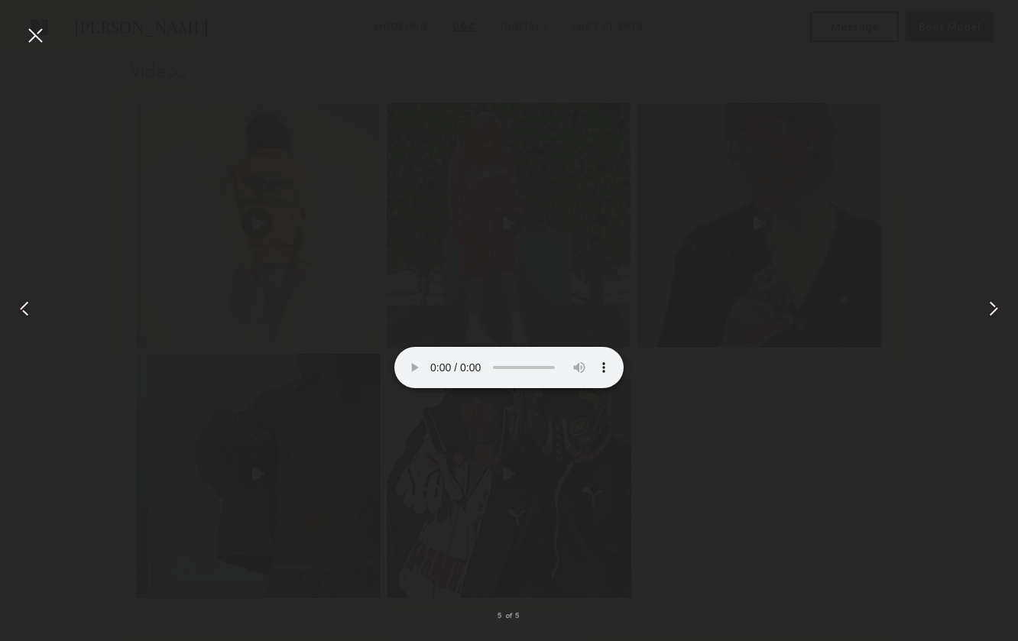
click at [402, 388] on video at bounding box center [509, 331] width 229 height 115
click at [443, 388] on video at bounding box center [509, 331] width 229 height 115
click at [481, 388] on video at bounding box center [509, 331] width 229 height 115
click at [503, 388] on video at bounding box center [509, 331] width 229 height 115
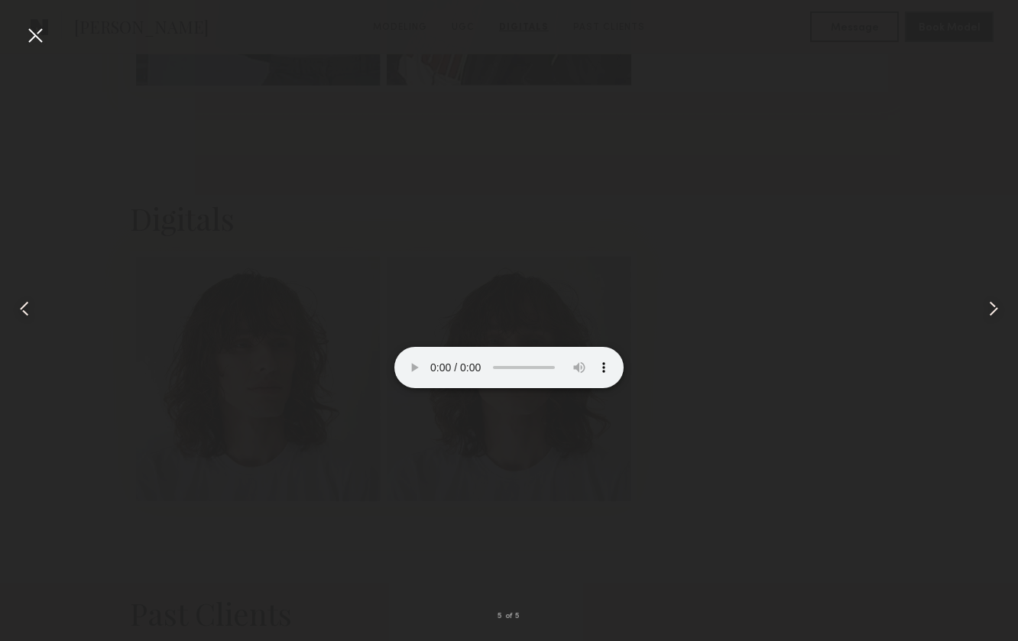
click at [544, 388] on video at bounding box center [509, 331] width 229 height 115
click at [395, 388] on video at bounding box center [509, 331] width 229 height 115
click at [166, 281] on div at bounding box center [509, 308] width 1018 height 568
click at [231, 70] on div at bounding box center [509, 308] width 1018 height 568
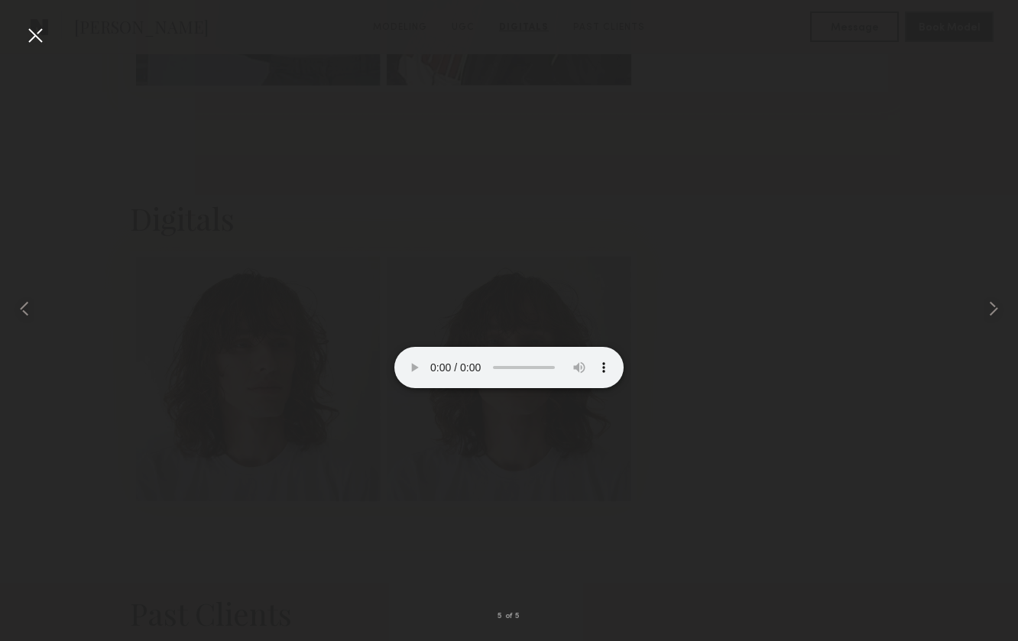
click at [41, 18] on nb-gallery-light "5 of 5" at bounding box center [509, 320] width 1018 height 641
click at [39, 30] on div at bounding box center [35, 35] width 24 height 24
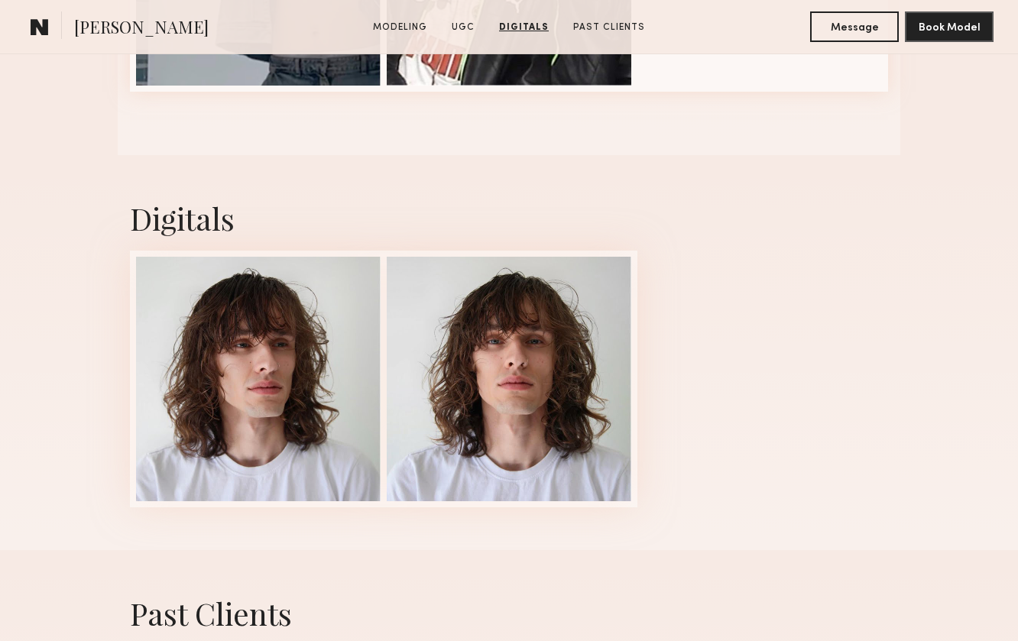
scroll to position [3080, 0]
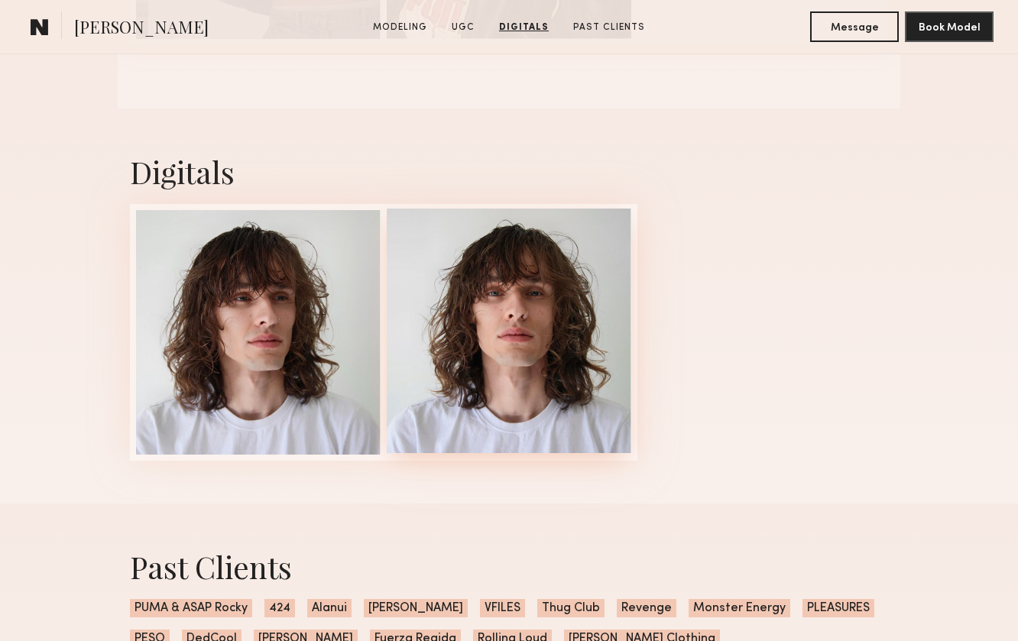
click at [550, 339] on div at bounding box center [509, 331] width 245 height 245
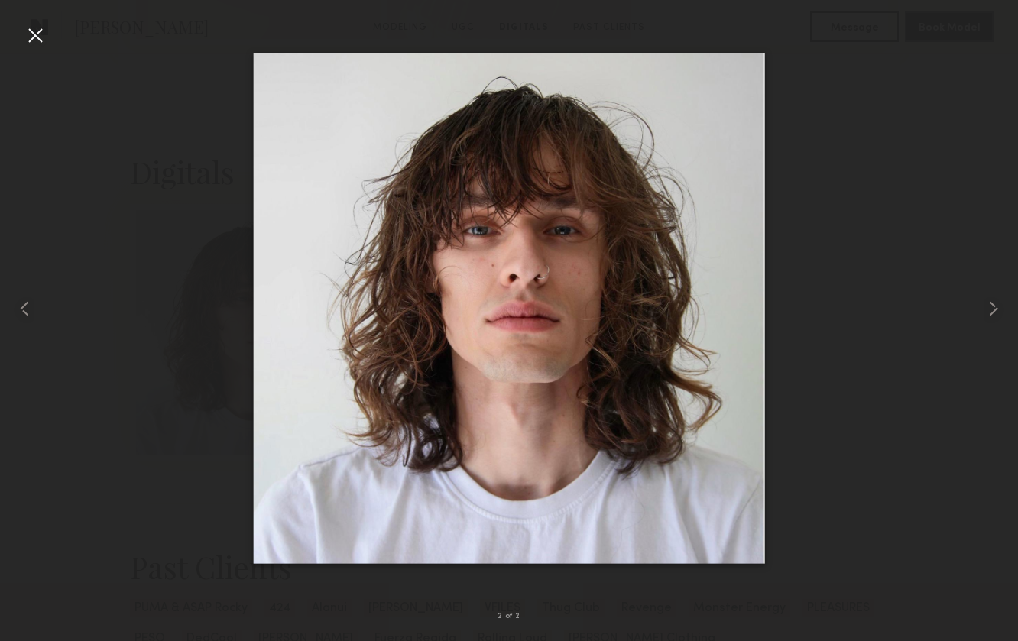
click at [33, 39] on div at bounding box center [35, 35] width 24 height 24
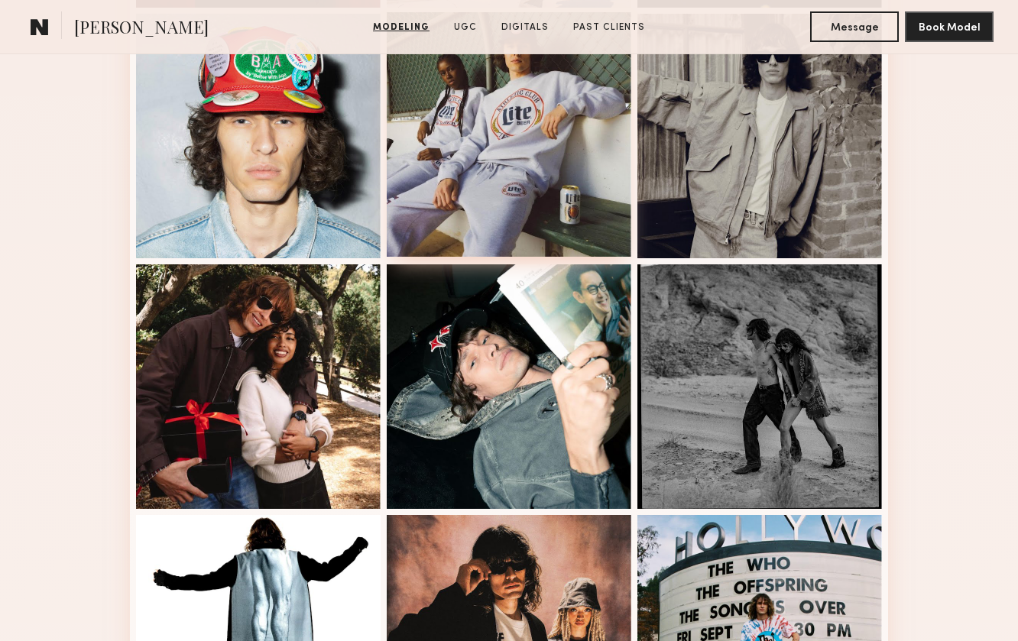
scroll to position [1444, 0]
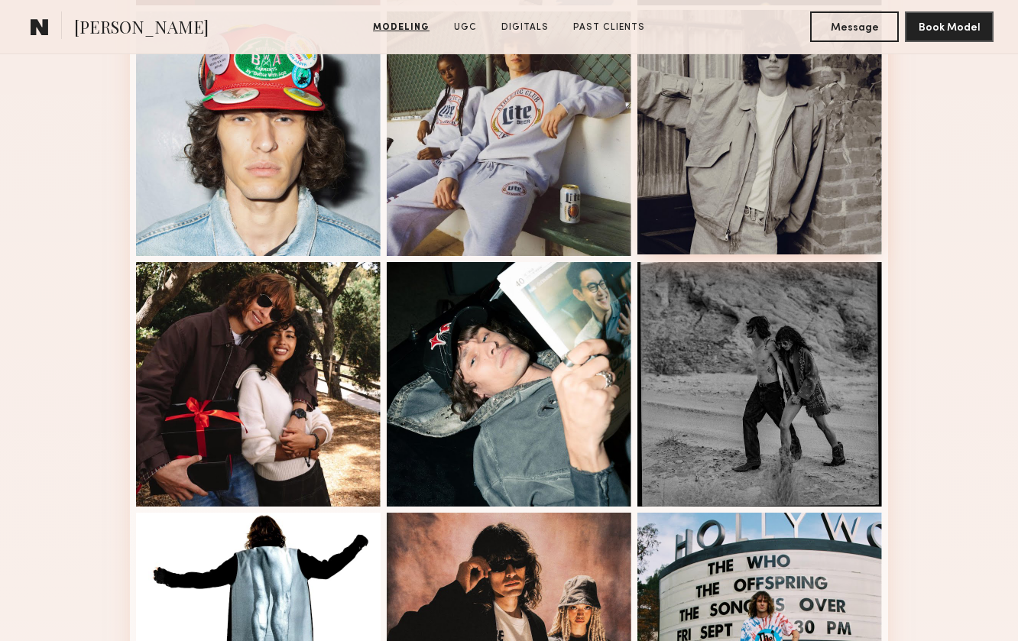
click at [756, 193] on div at bounding box center [760, 132] width 245 height 245
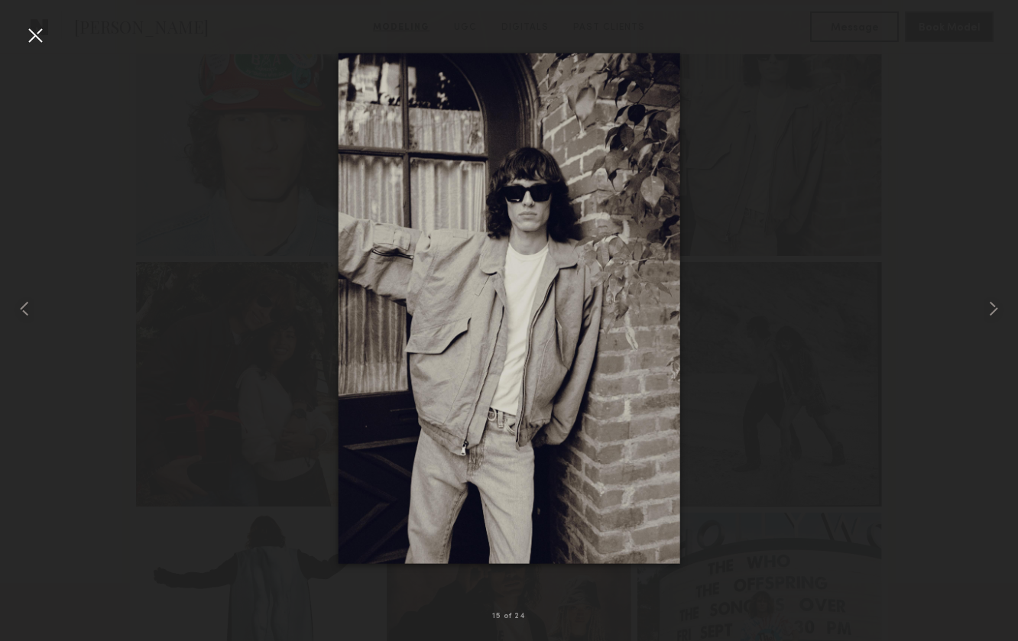
click at [41, 41] on div at bounding box center [35, 35] width 24 height 24
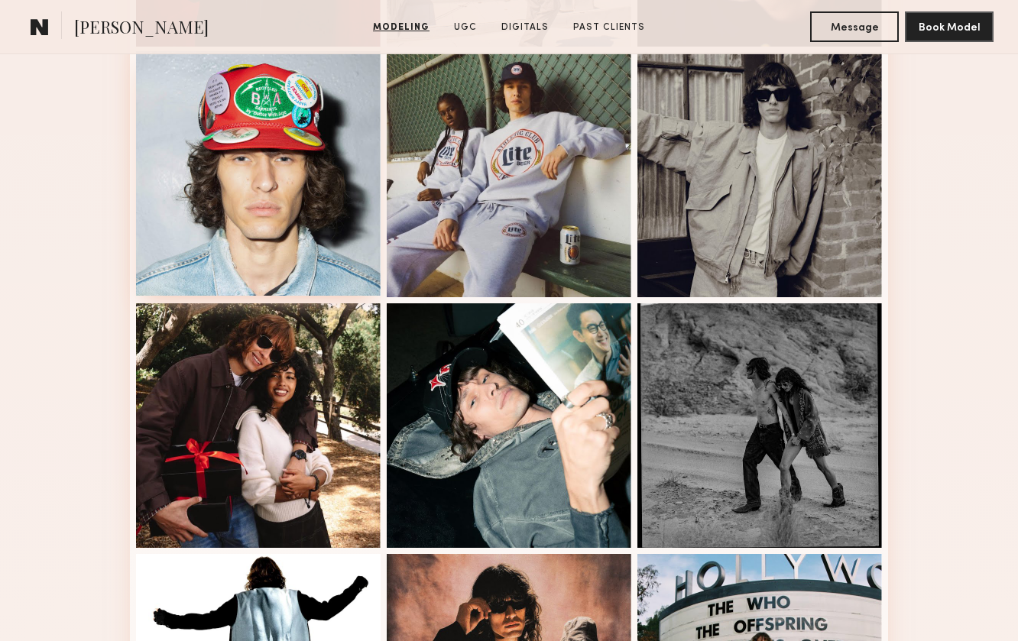
scroll to position [1414, 0]
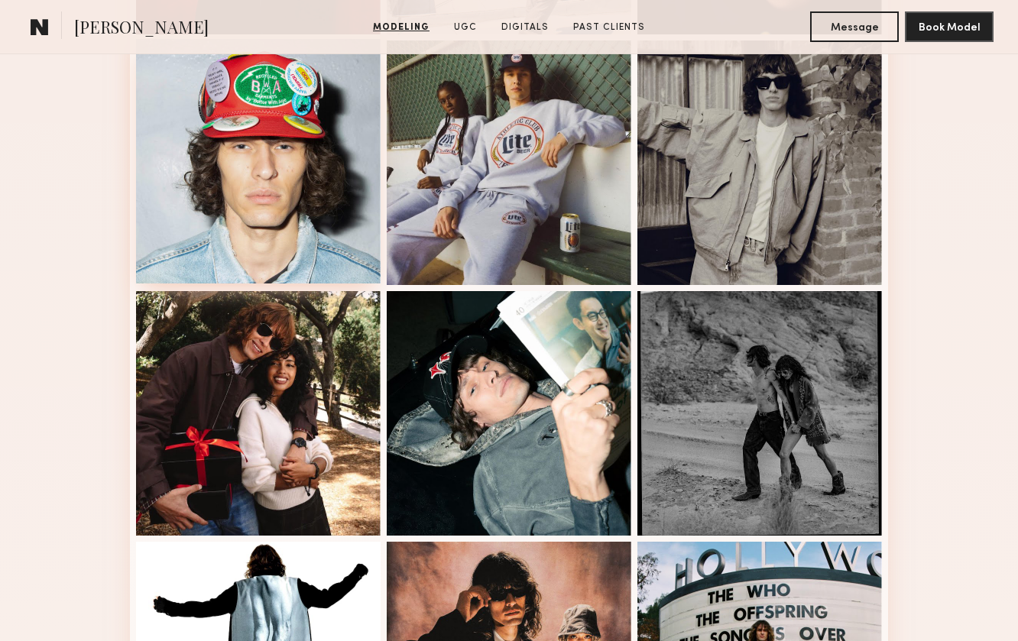
click at [304, 187] on div at bounding box center [258, 161] width 245 height 245
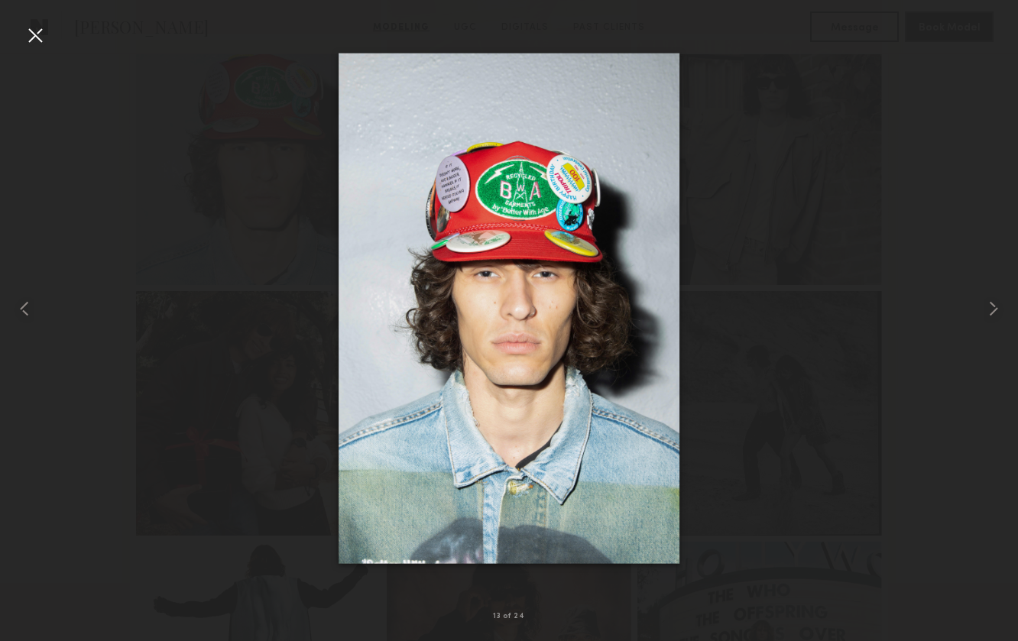
click at [778, 226] on div at bounding box center [509, 308] width 1018 height 568
click at [31, 35] on div at bounding box center [35, 35] width 24 height 24
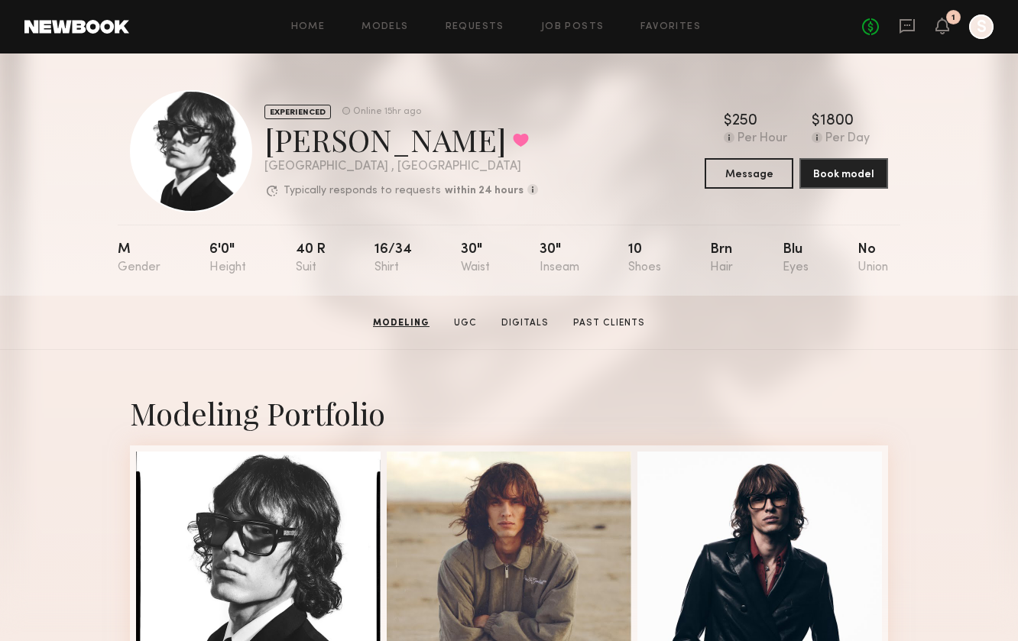
scroll to position [0, 0]
click at [680, 24] on link "Favorites" at bounding box center [671, 27] width 60 height 10
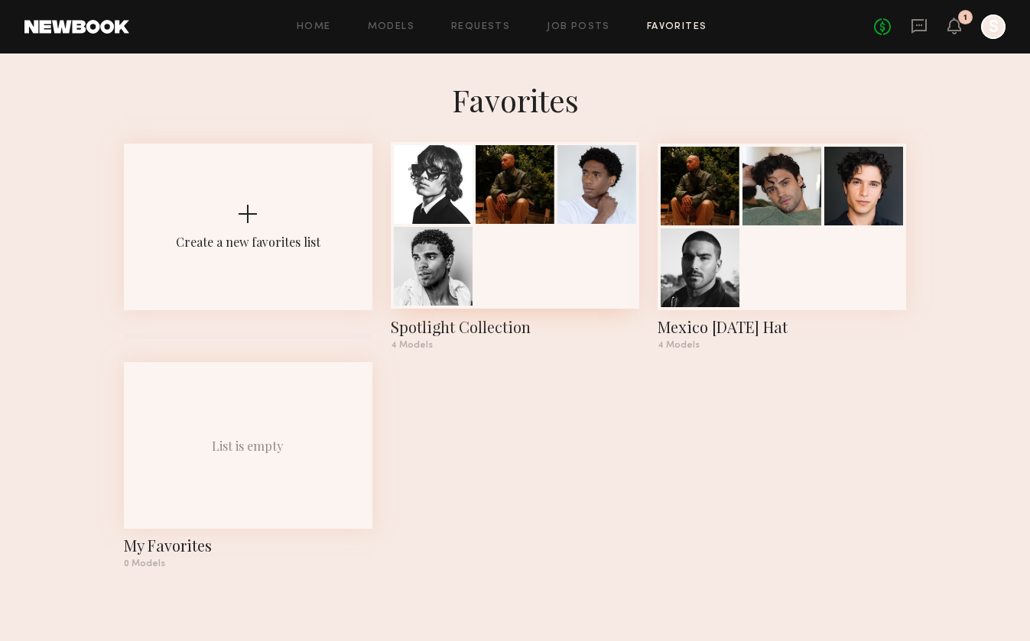
click at [532, 288] on div at bounding box center [515, 225] width 248 height 167
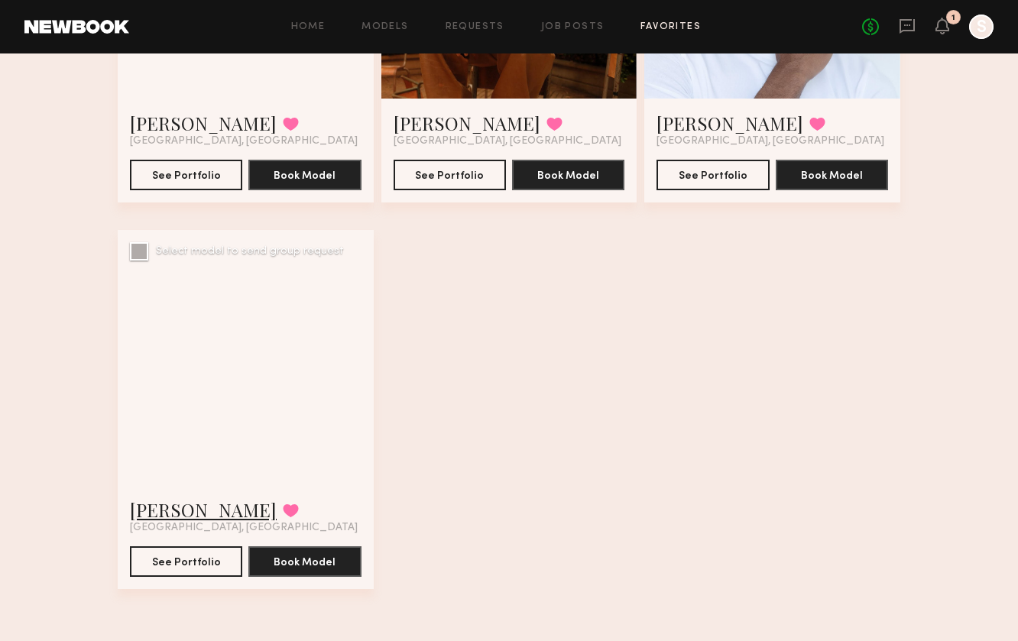
scroll to position [336, 0]
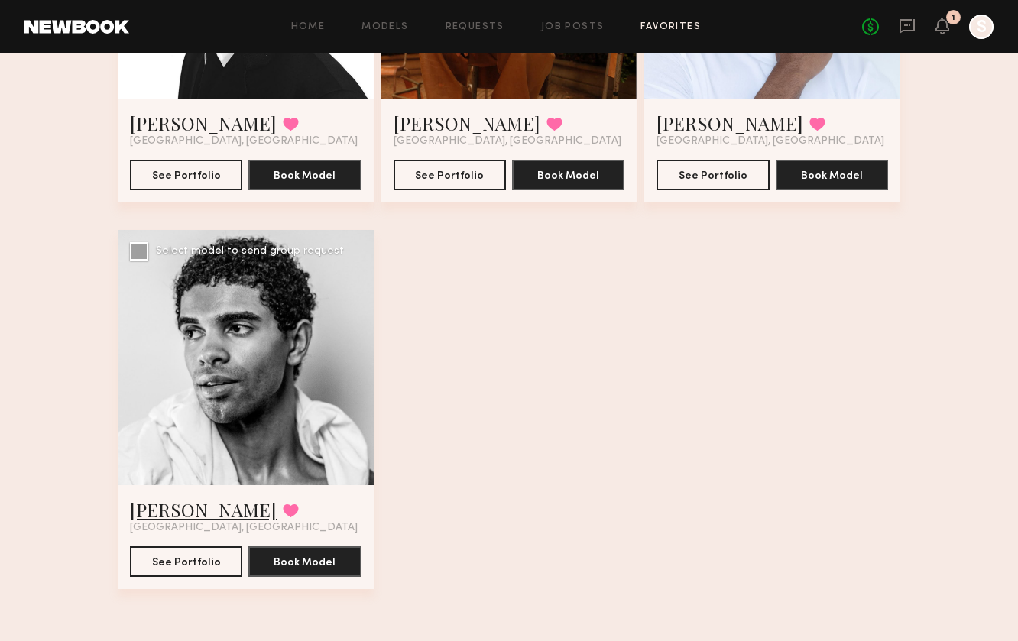
click at [154, 510] on link "Isaiah C." at bounding box center [203, 510] width 147 height 24
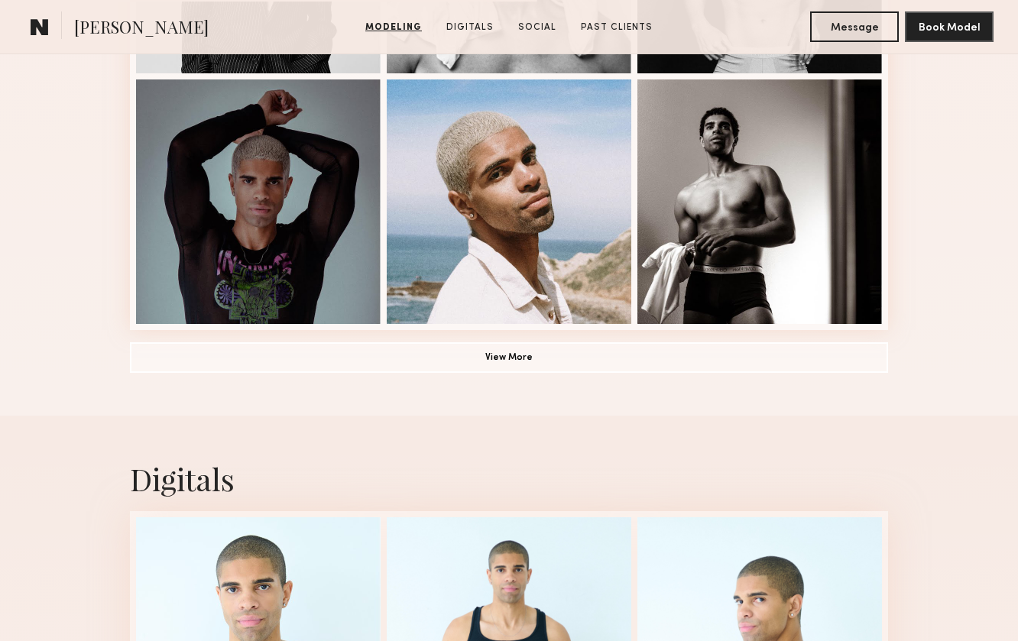
scroll to position [1129, 0]
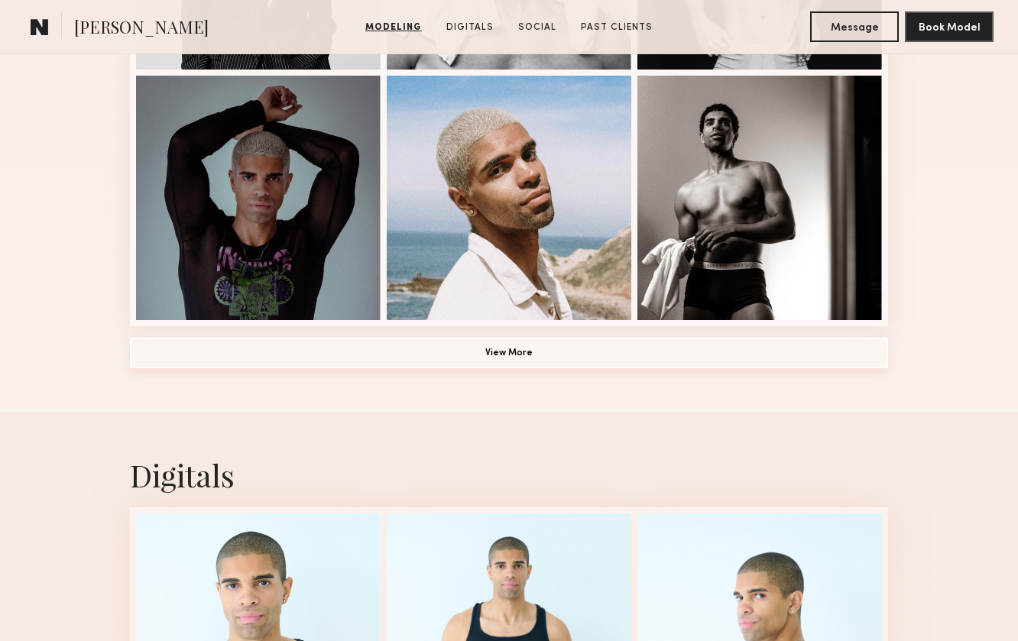
click at [451, 359] on button "View More" at bounding box center [509, 353] width 758 height 31
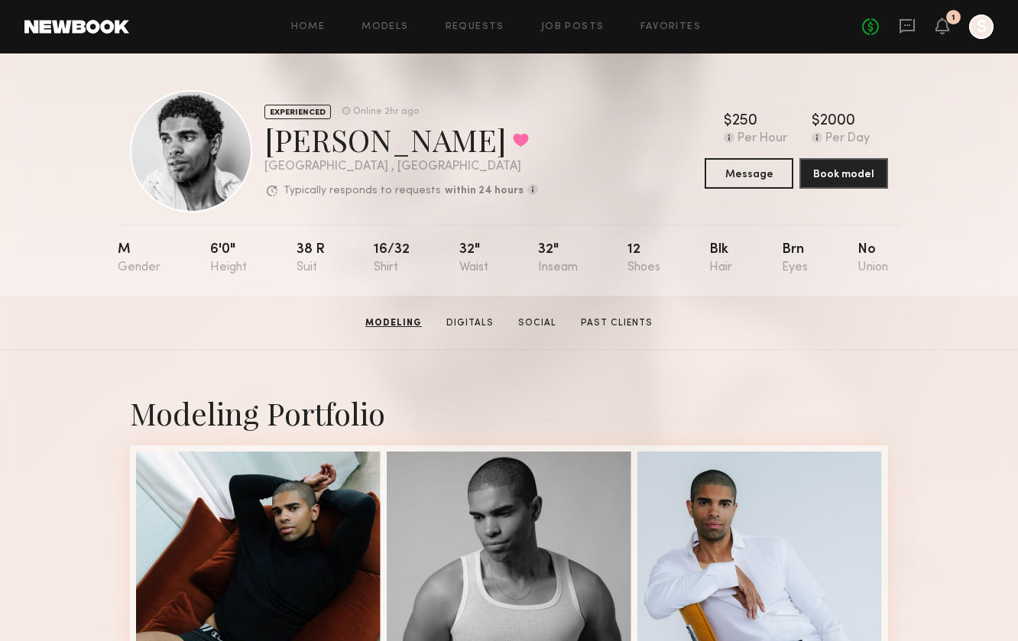
scroll to position [0, 0]
click at [532, 317] on link "Social" at bounding box center [537, 324] width 50 height 14
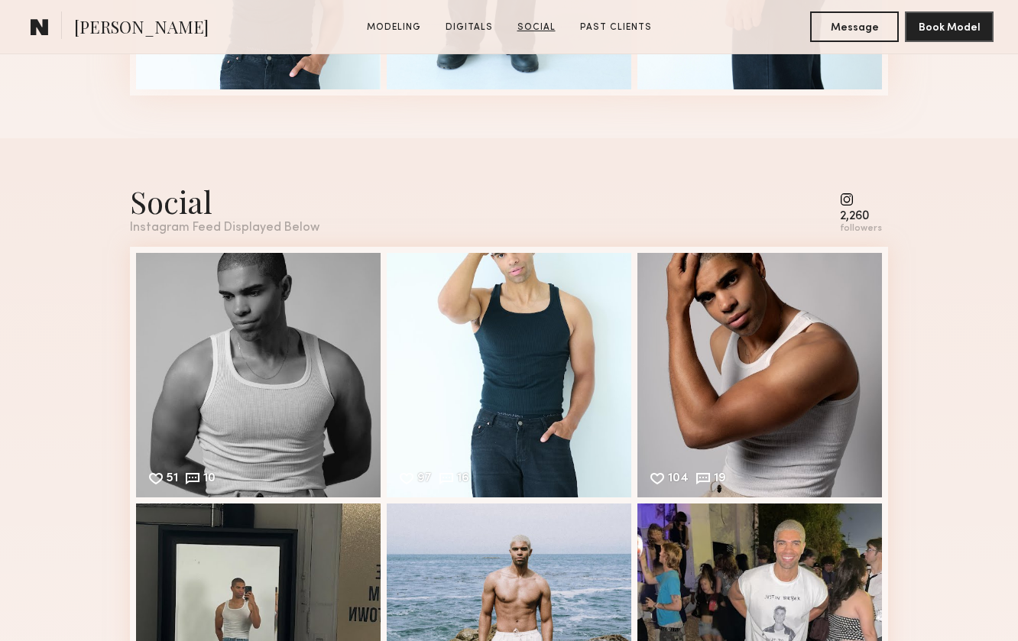
scroll to position [2553, 0]
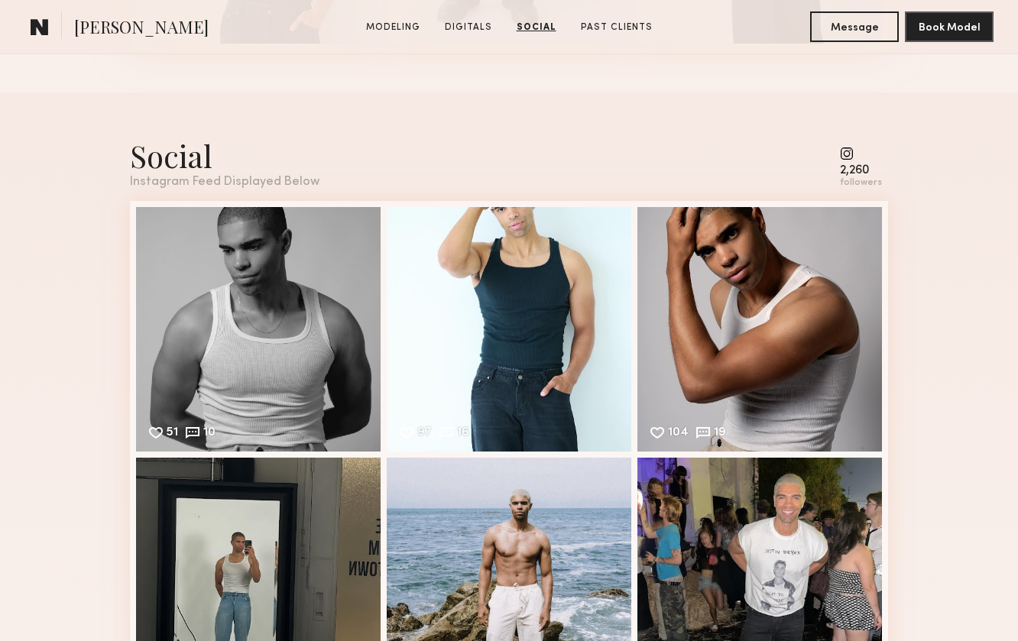
click at [852, 161] on common-icon at bounding box center [861, 154] width 42 height 14
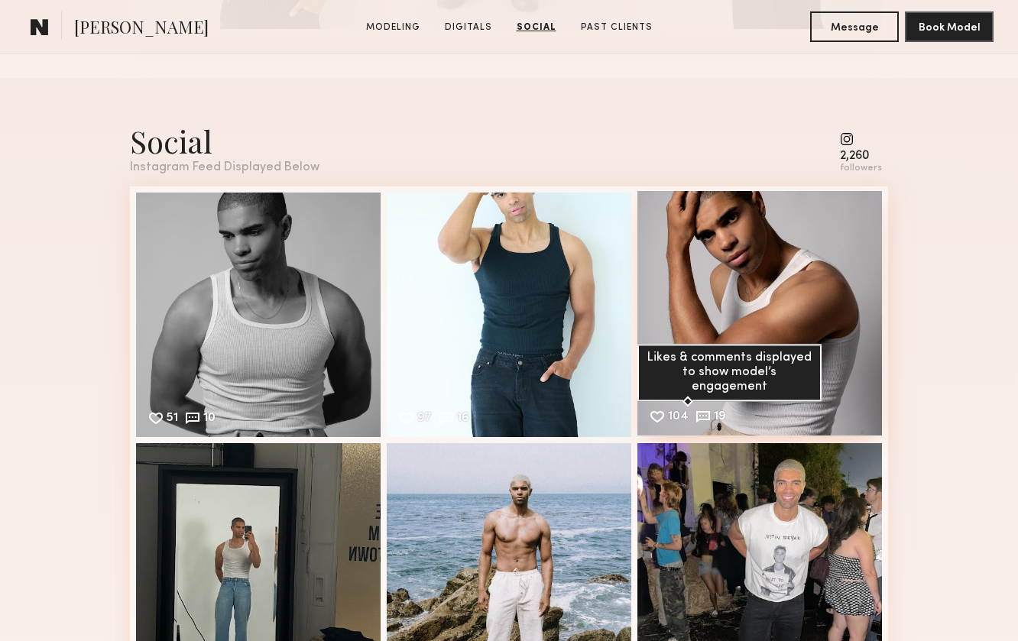
scroll to position [2627, 0]
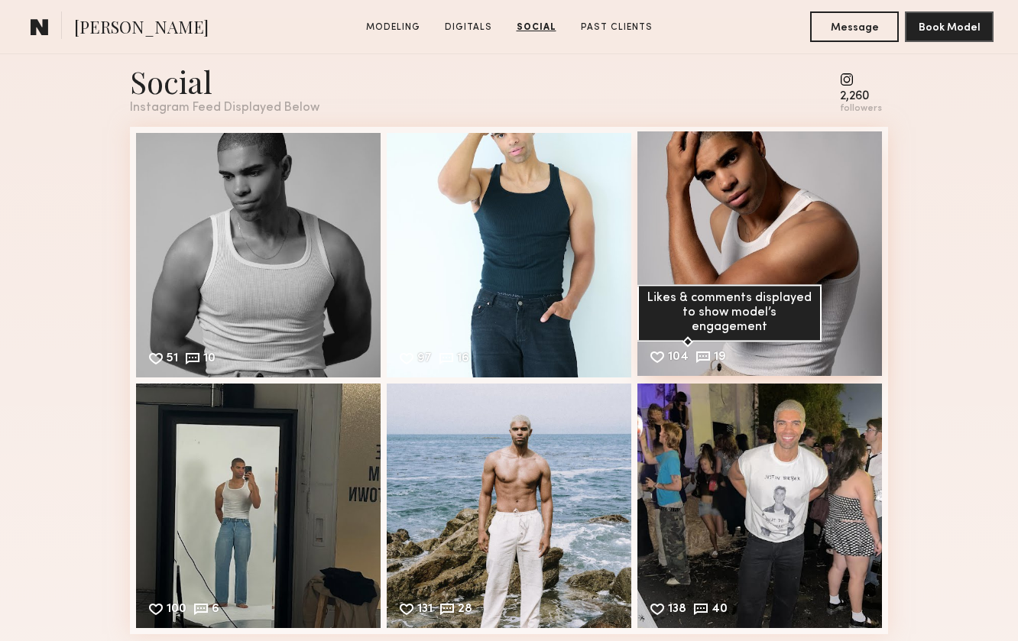
click at [703, 354] on common-icon at bounding box center [703, 357] width 17 height 17
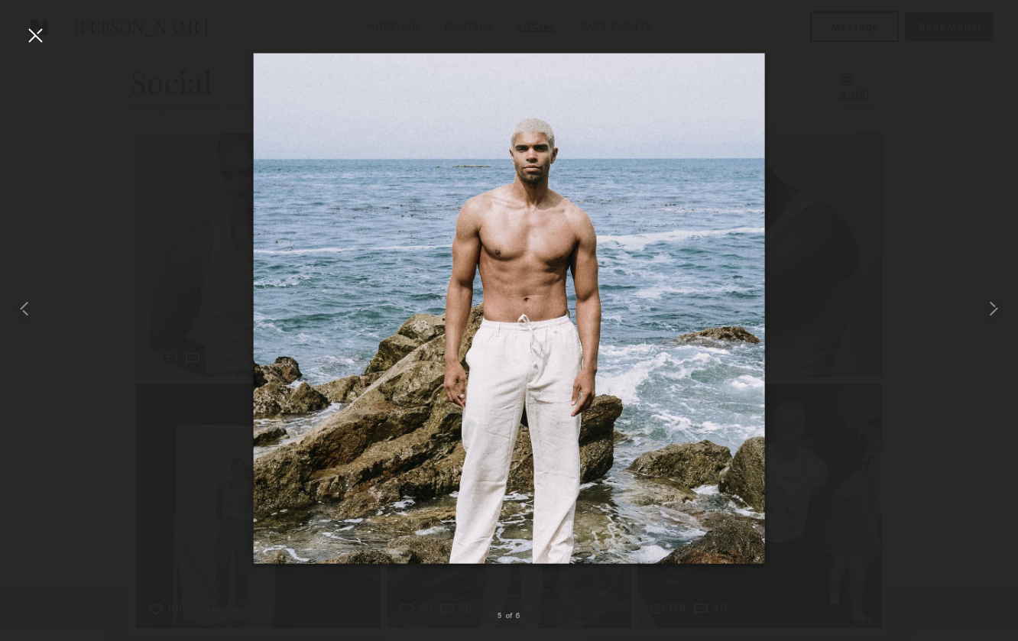
click at [883, 285] on div at bounding box center [509, 308] width 1018 height 568
click at [41, 41] on div at bounding box center [35, 35] width 24 height 24
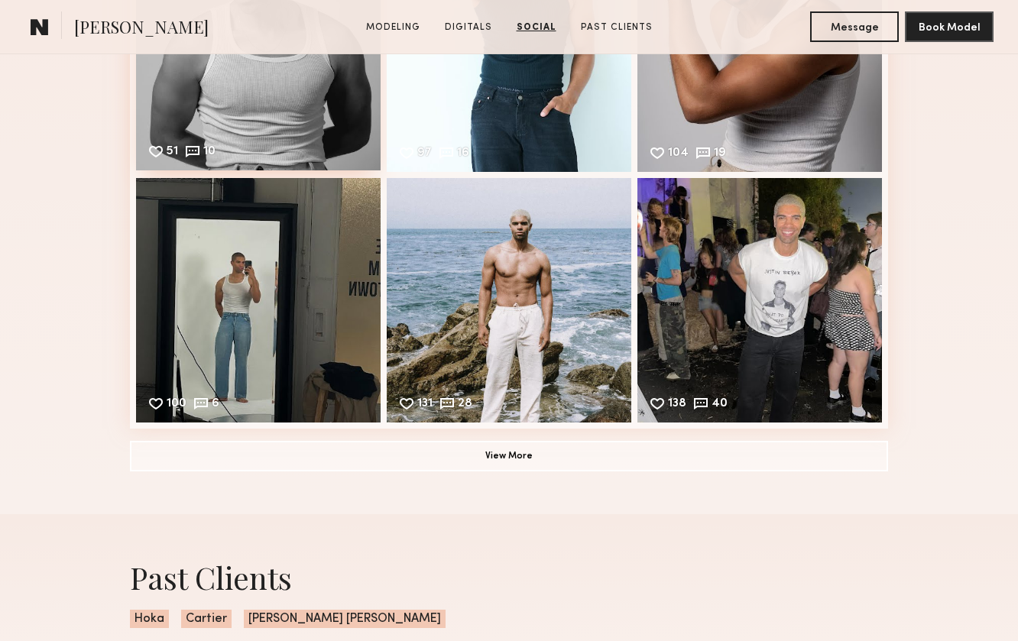
scroll to position [2835, 0]
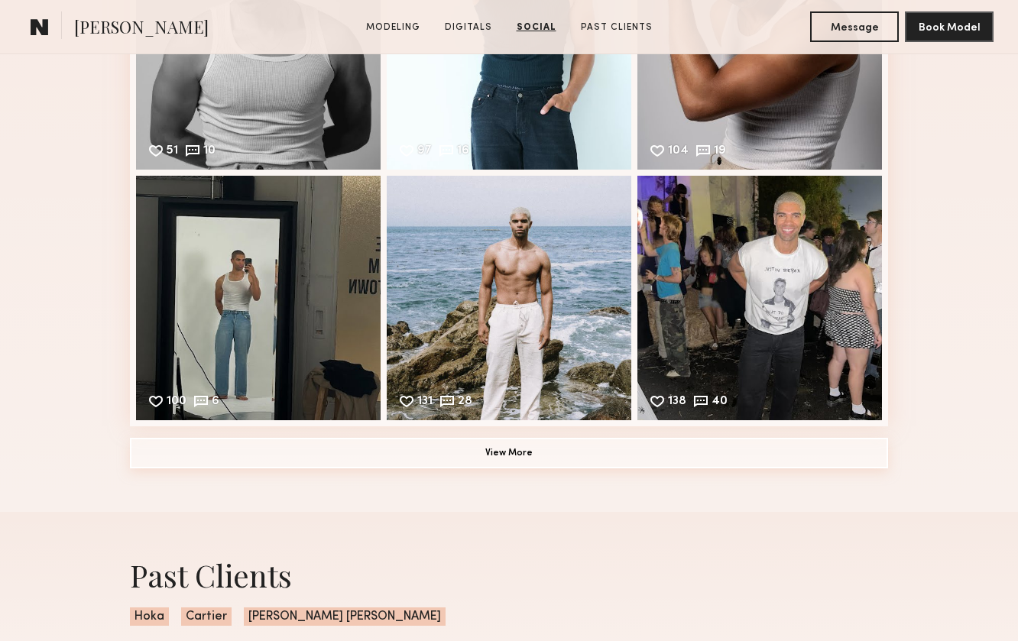
click at [455, 466] on button "View More" at bounding box center [509, 453] width 758 height 31
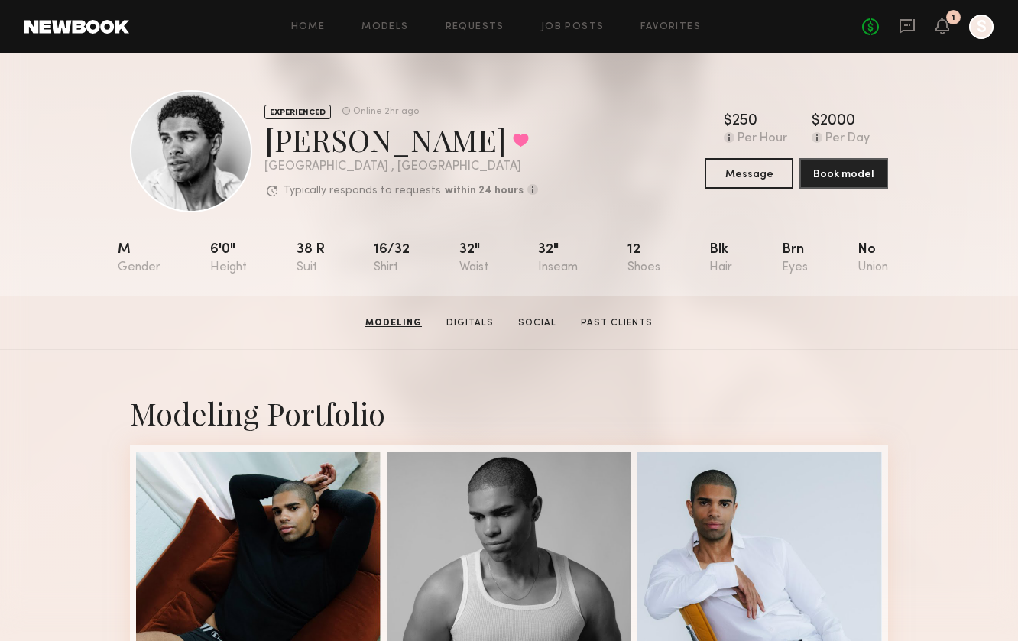
scroll to position [0, 0]
click at [472, 317] on link "Digitals" at bounding box center [470, 324] width 60 height 14
